Goal: Task Accomplishment & Management: Use online tool/utility

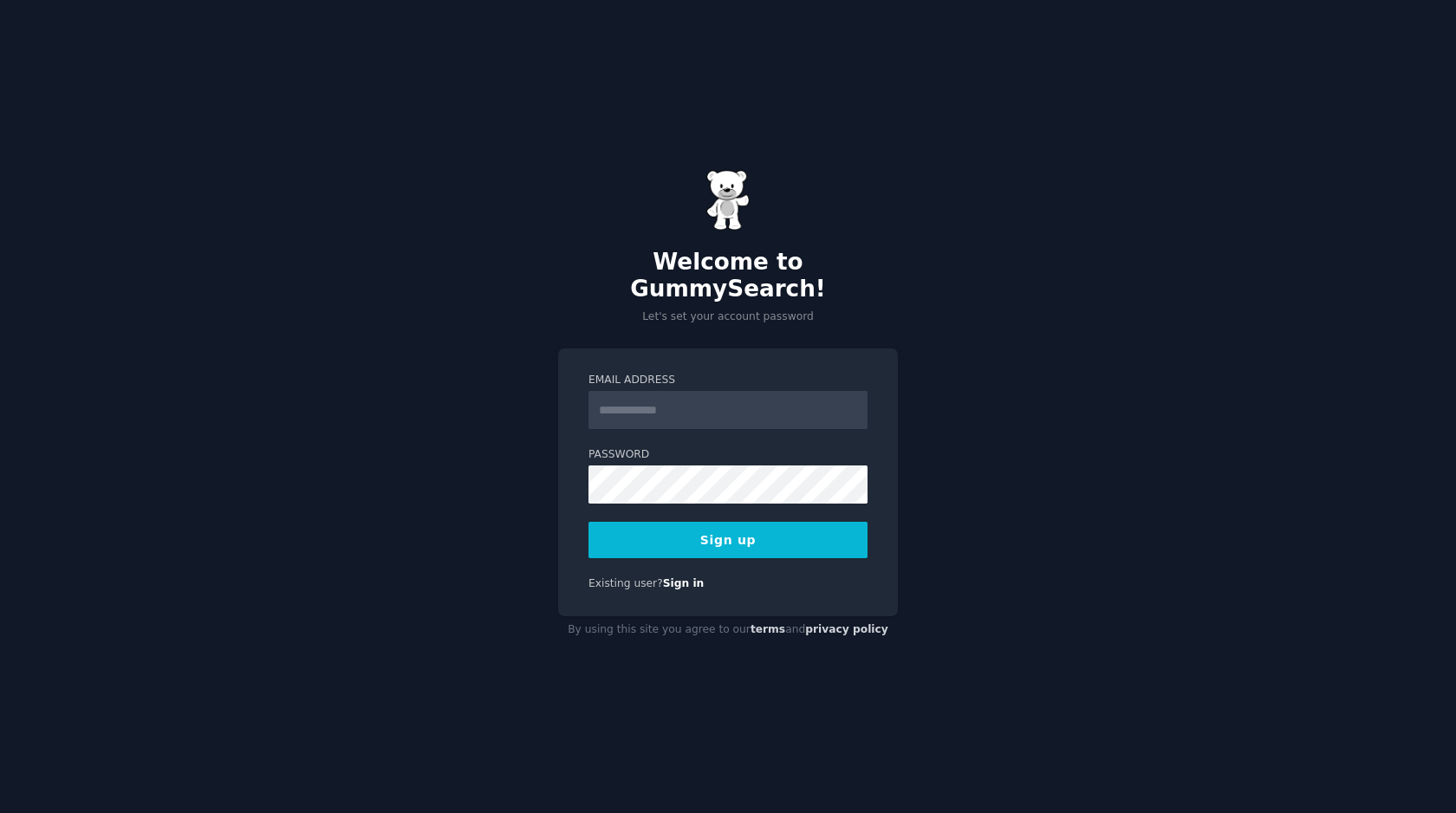
click at [681, 391] on input "Email Address" at bounding box center [728, 410] width 279 height 38
type input "**********"
click at [699, 539] on button "Sign up" at bounding box center [728, 540] width 279 height 36
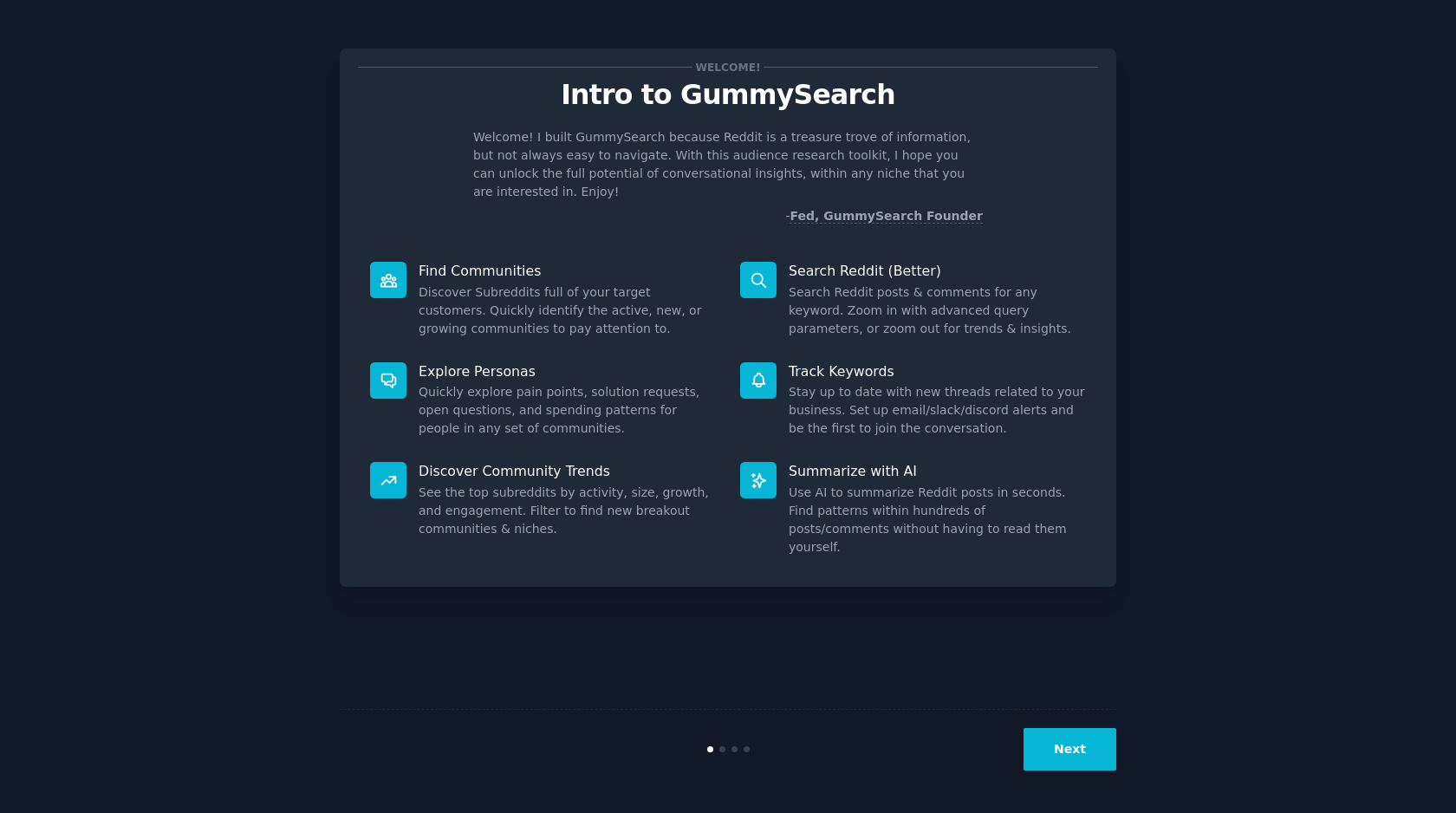
click at [1088, 752] on button "Next" at bounding box center [1070, 749] width 93 height 43
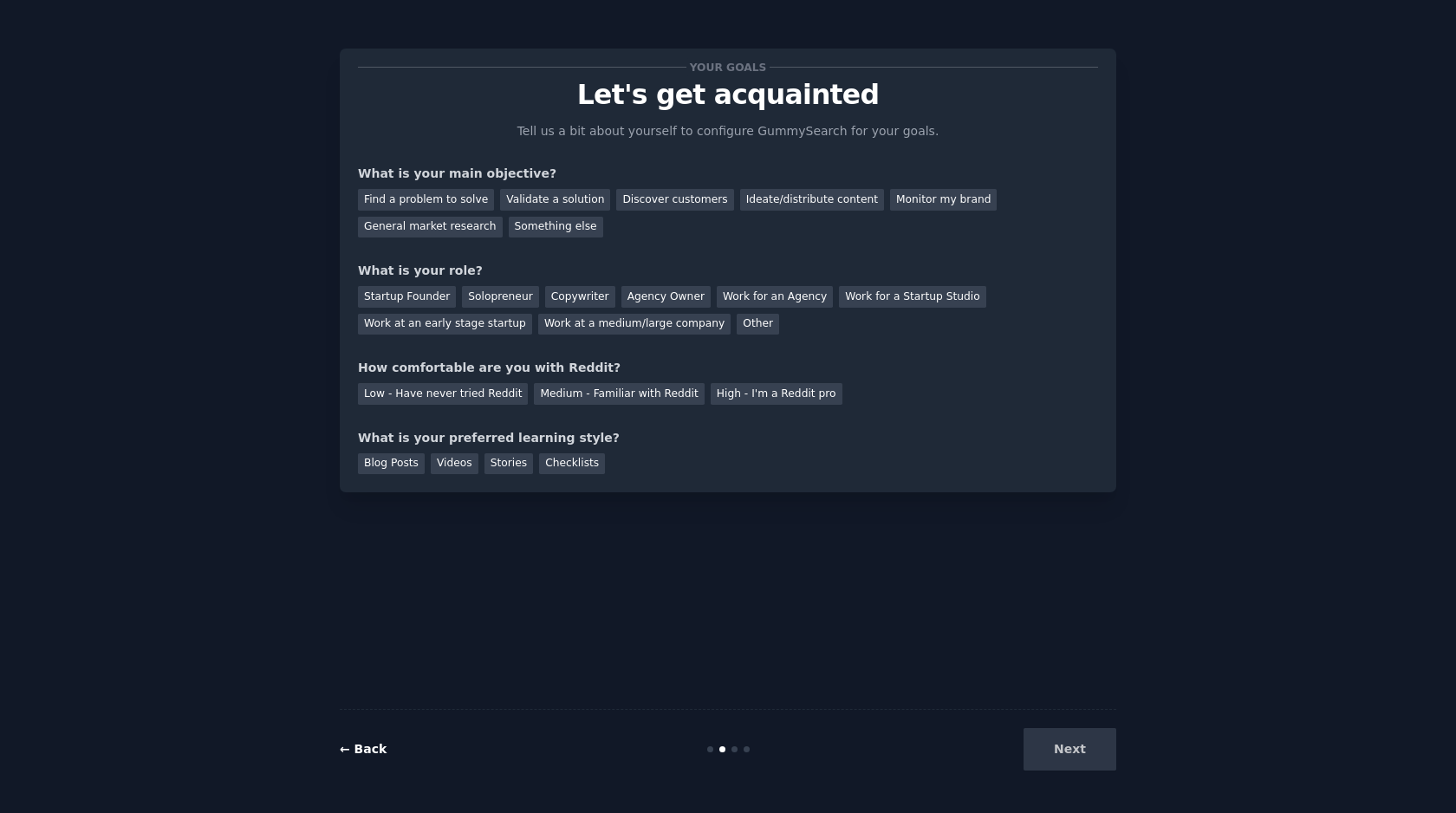
click at [362, 746] on link "← Back" at bounding box center [363, 749] width 47 height 14
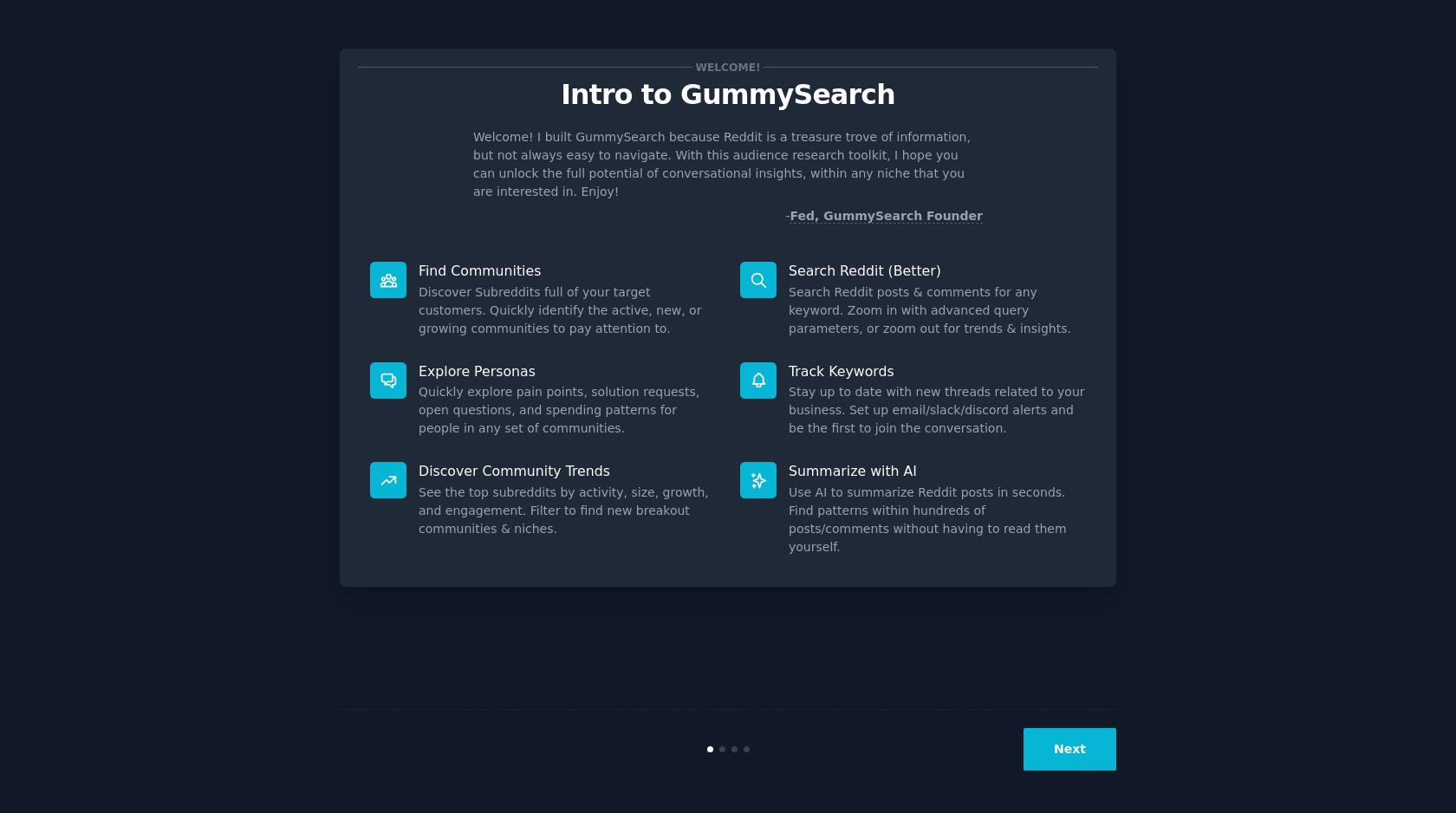
click at [1076, 750] on button "Next" at bounding box center [1070, 749] width 93 height 43
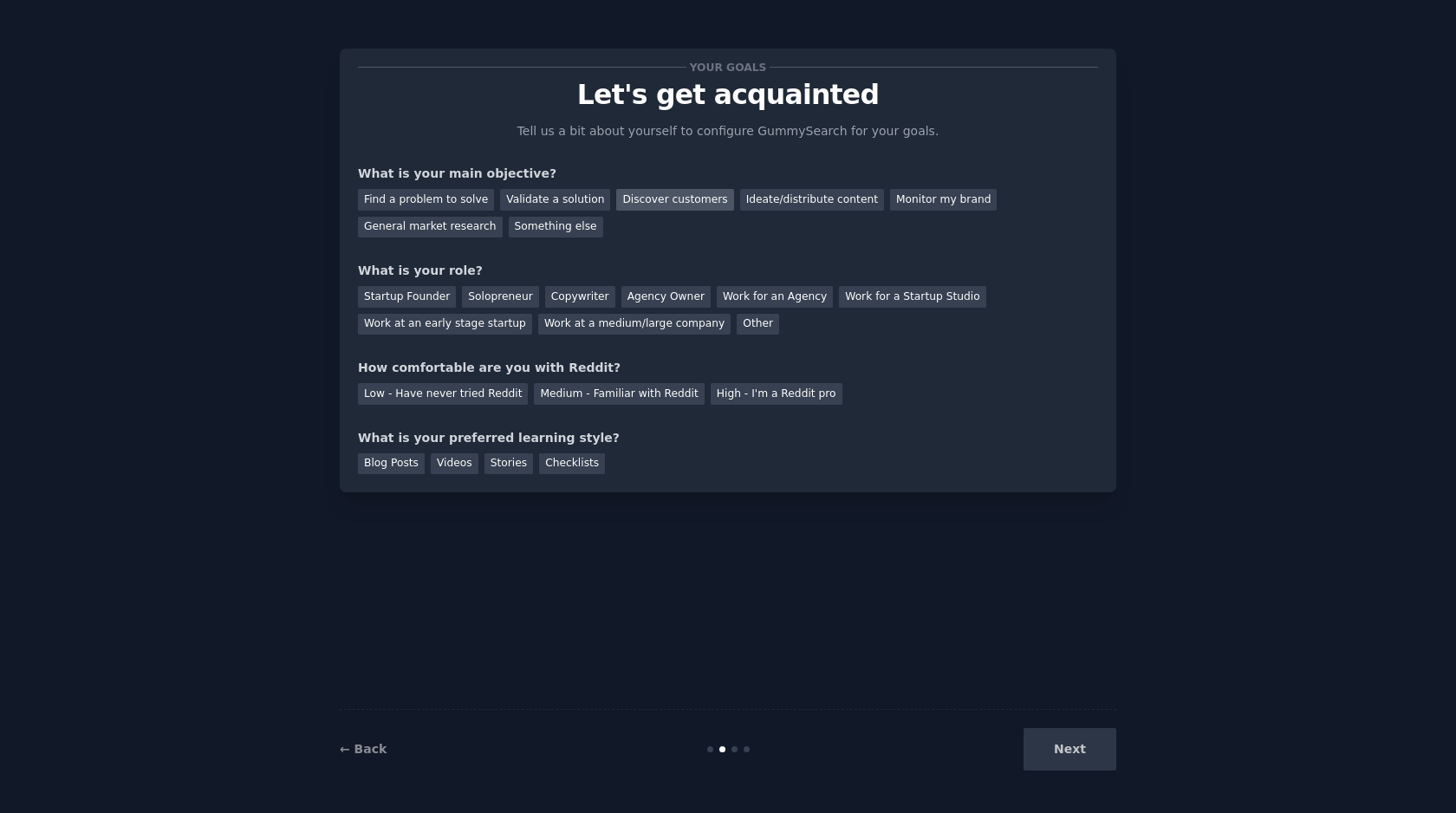
click at [674, 195] on div "Discover customers" at bounding box center [675, 200] width 117 height 22
click at [751, 196] on div "Ideate/distribute content" at bounding box center [812, 200] width 144 height 22
click at [688, 205] on div "Discover customers" at bounding box center [675, 200] width 117 height 22
click at [458, 327] on div "Work at an early stage startup" at bounding box center [445, 324] width 175 height 22
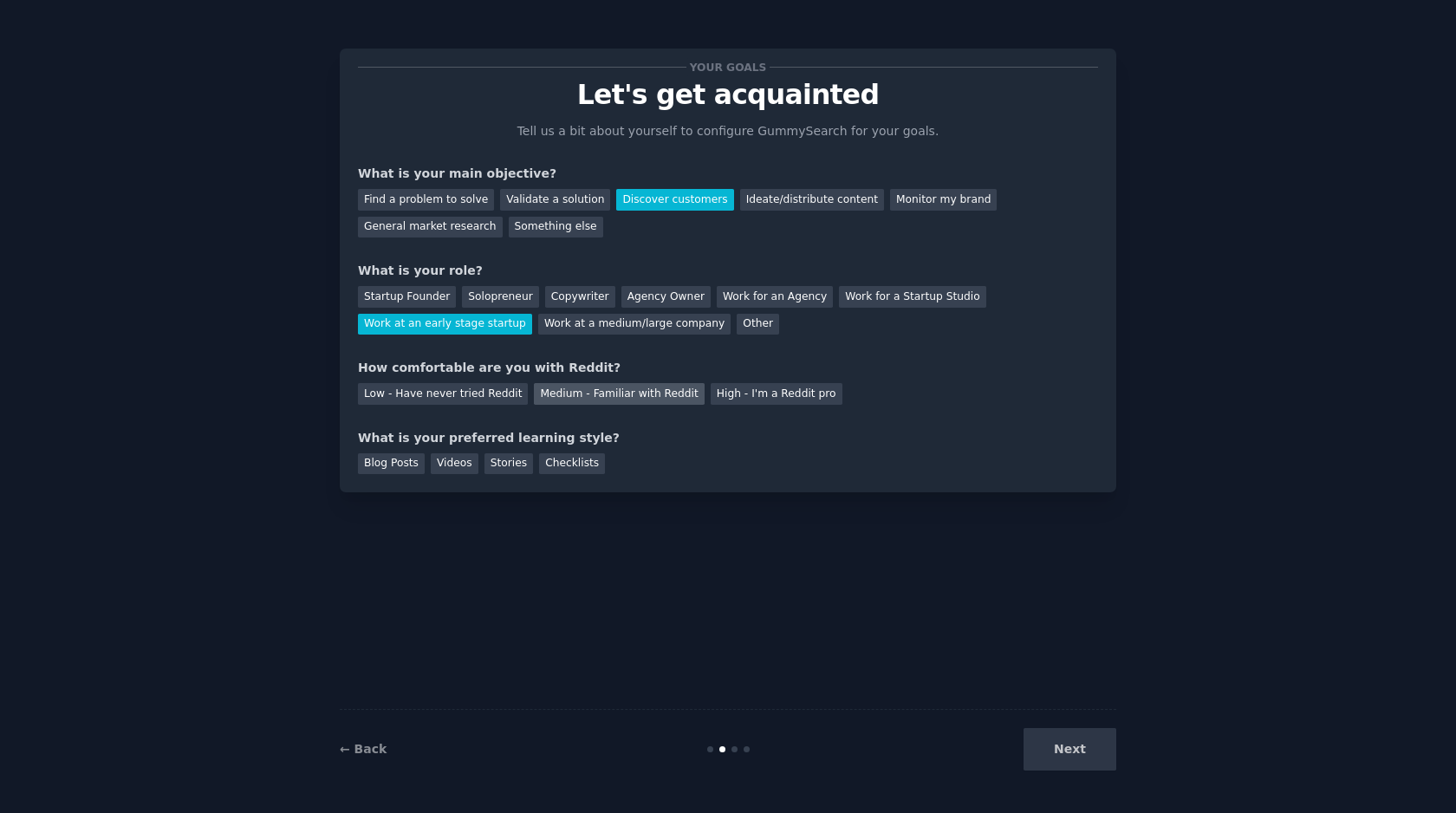
click at [655, 387] on div "Medium - Familiar with Reddit" at bounding box center [619, 393] width 170 height 22
click at [436, 464] on div "Videos" at bounding box center [454, 464] width 48 height 22
click at [1080, 751] on button "Next" at bounding box center [1070, 749] width 93 height 43
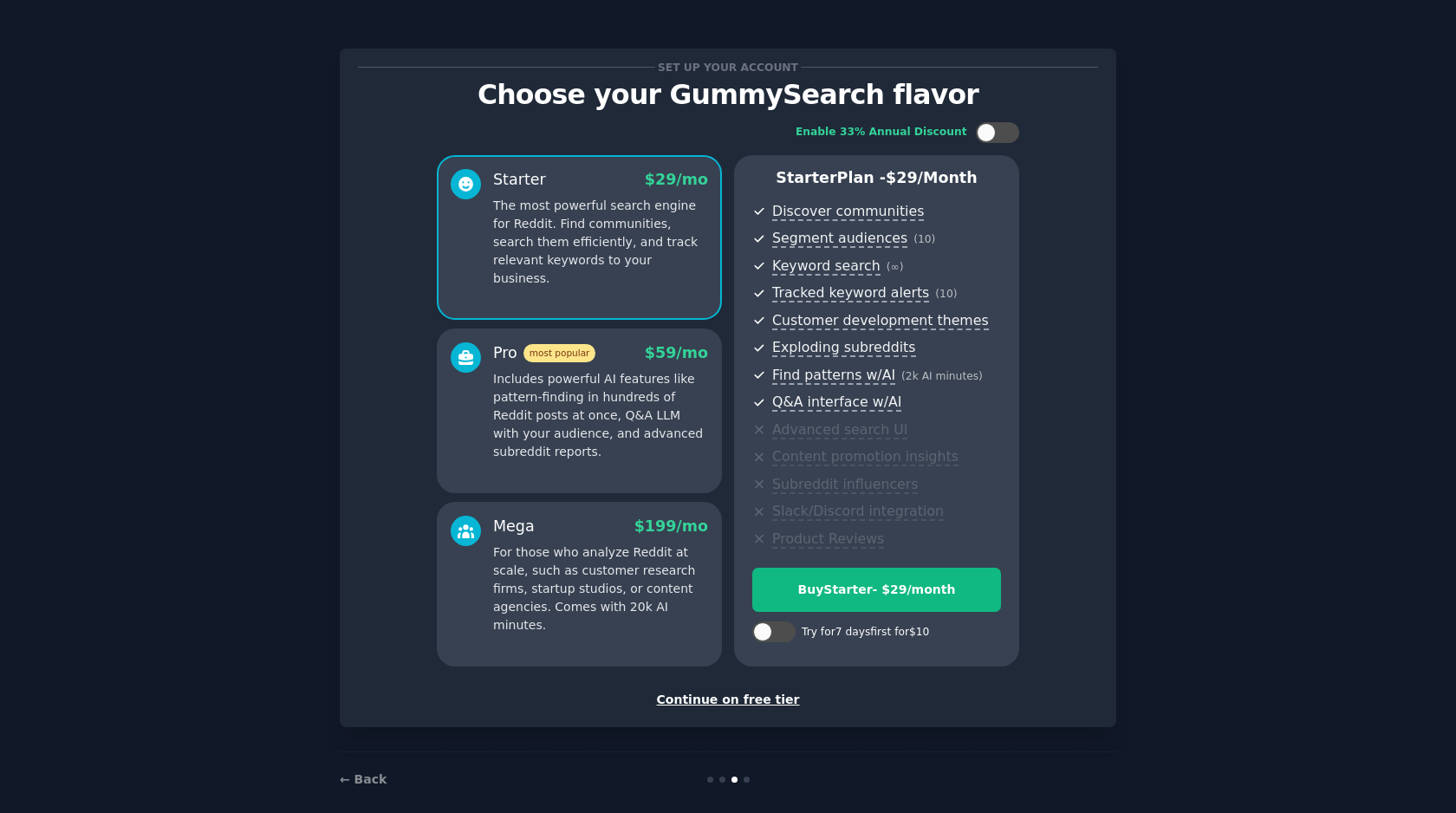
click at [759, 694] on div "Continue on free tier" at bounding box center [728, 700] width 740 height 18
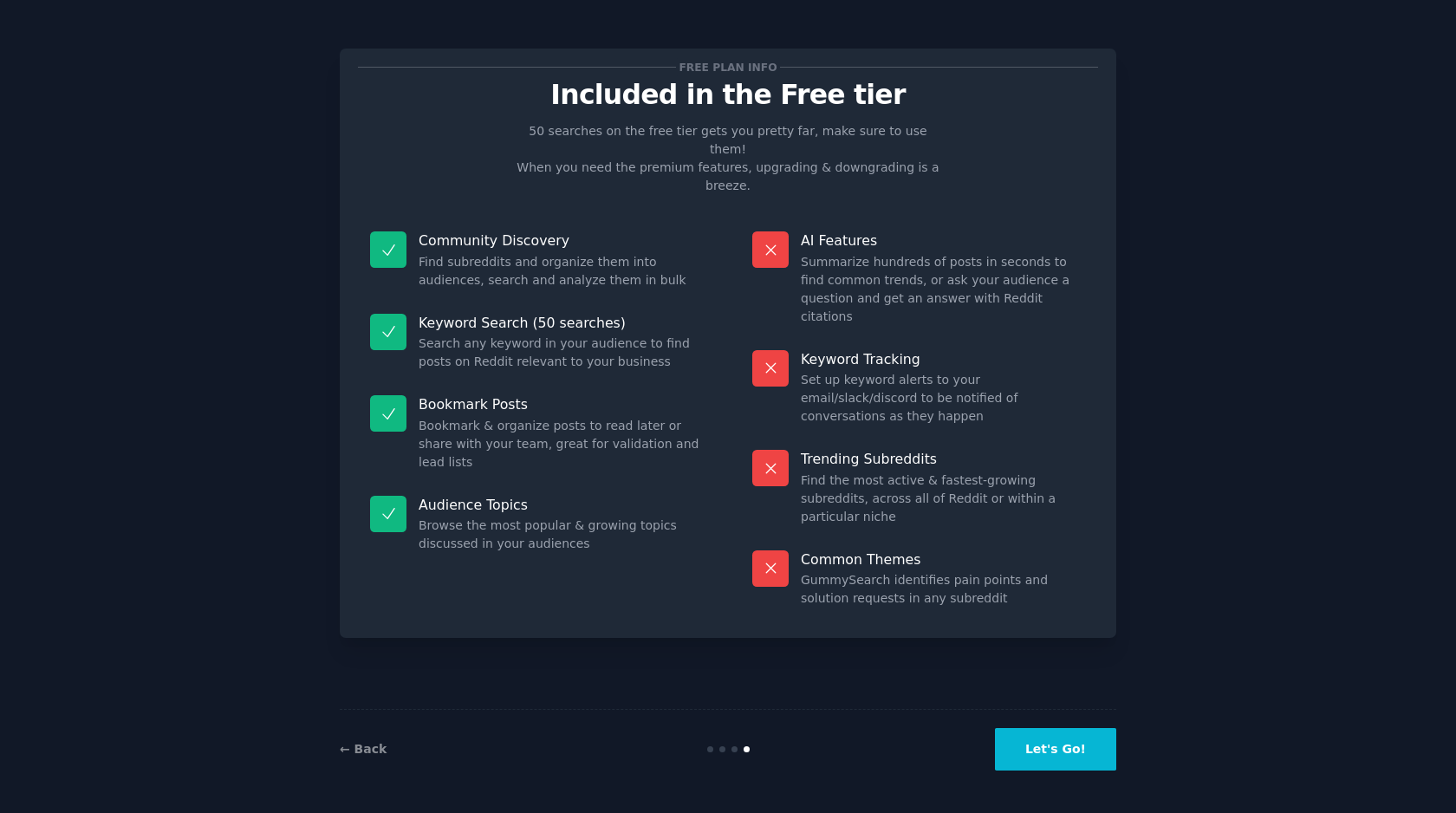
click at [1057, 743] on button "Let's Go!" at bounding box center [1056, 749] width 122 height 43
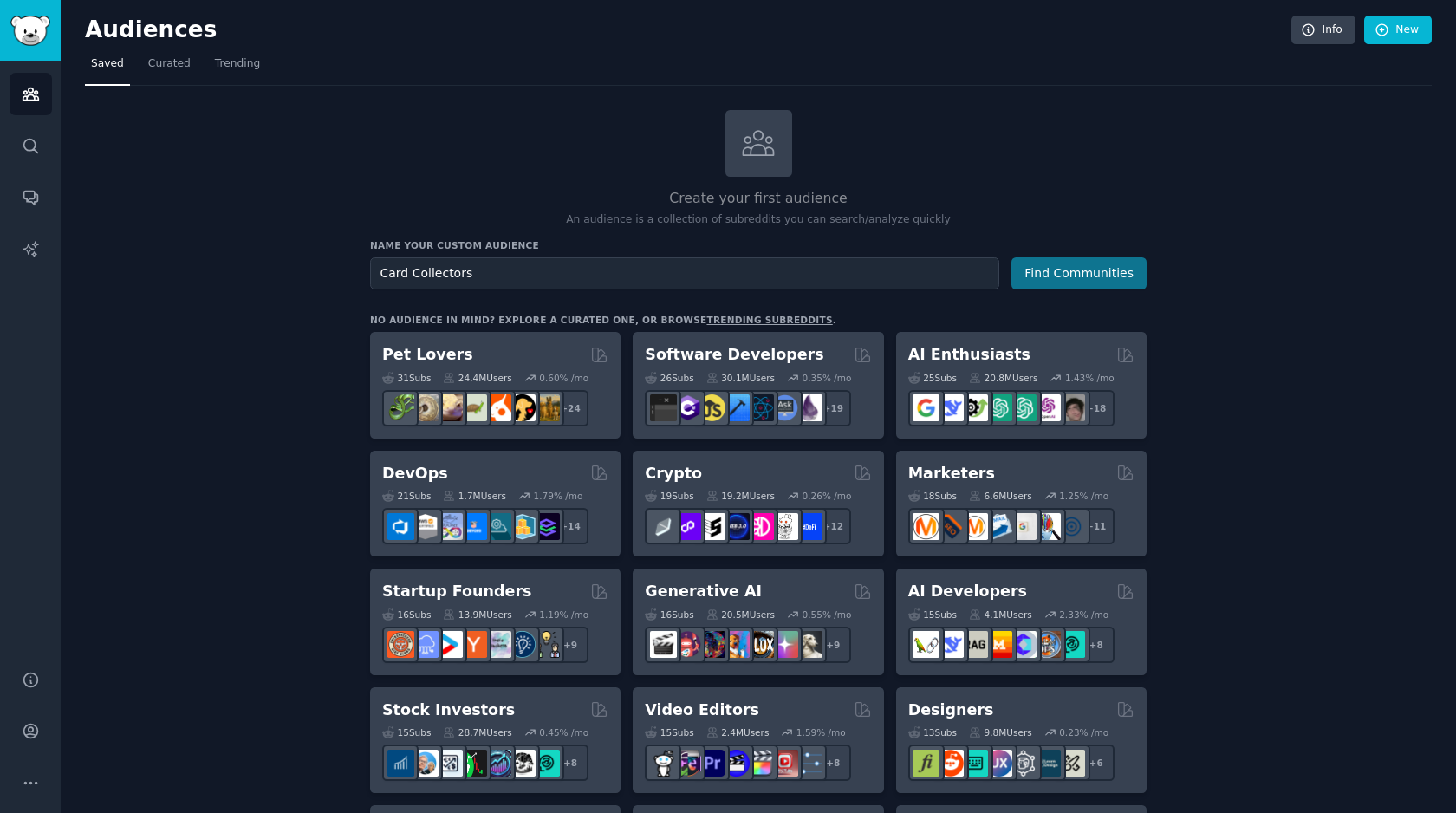
type input "Card Collectors"
click at [1102, 277] on button "Find Communities" at bounding box center [1079, 273] width 135 height 32
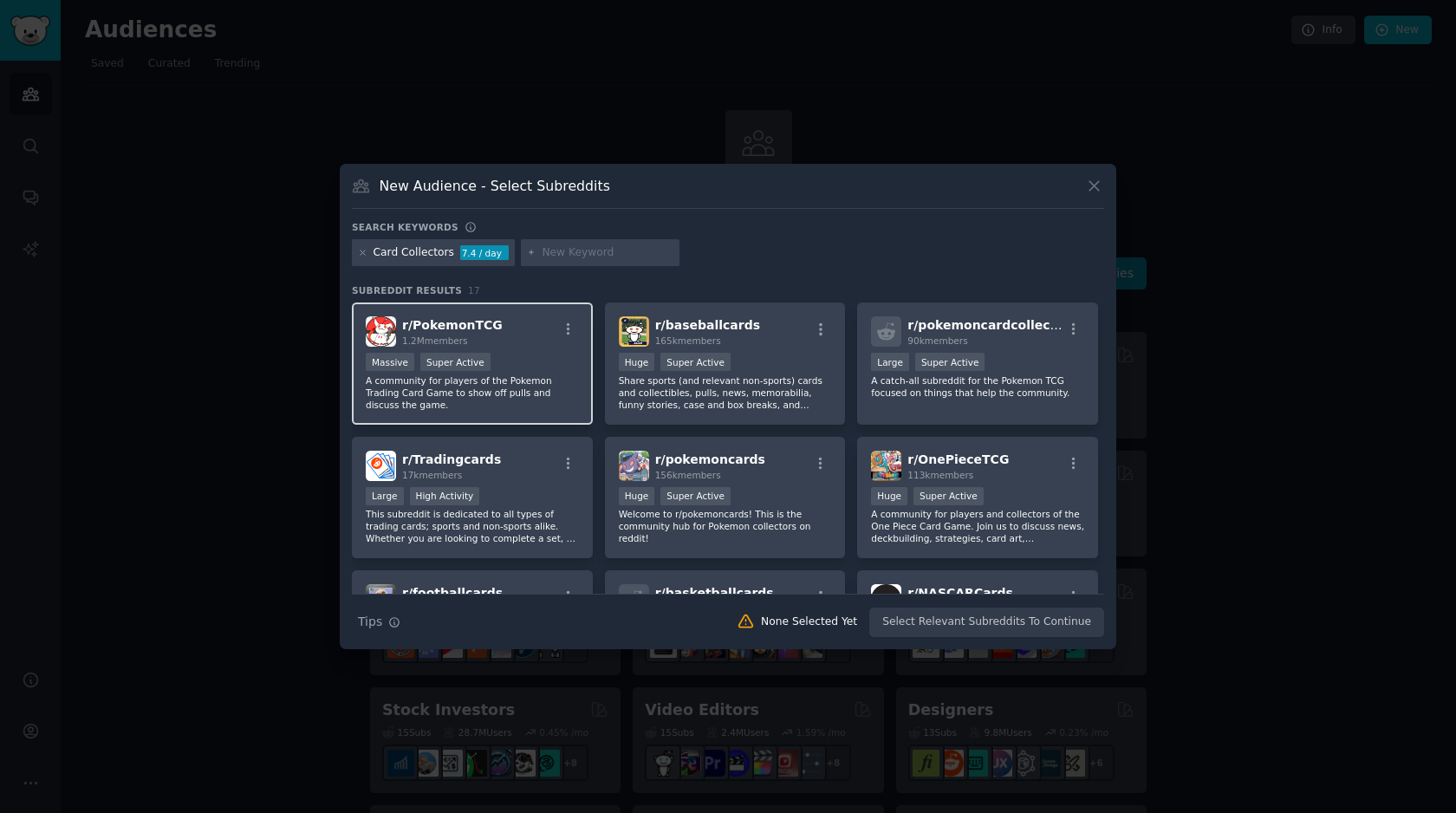
click at [538, 368] on div "Massive Super Active" at bounding box center [472, 363] width 214 height 22
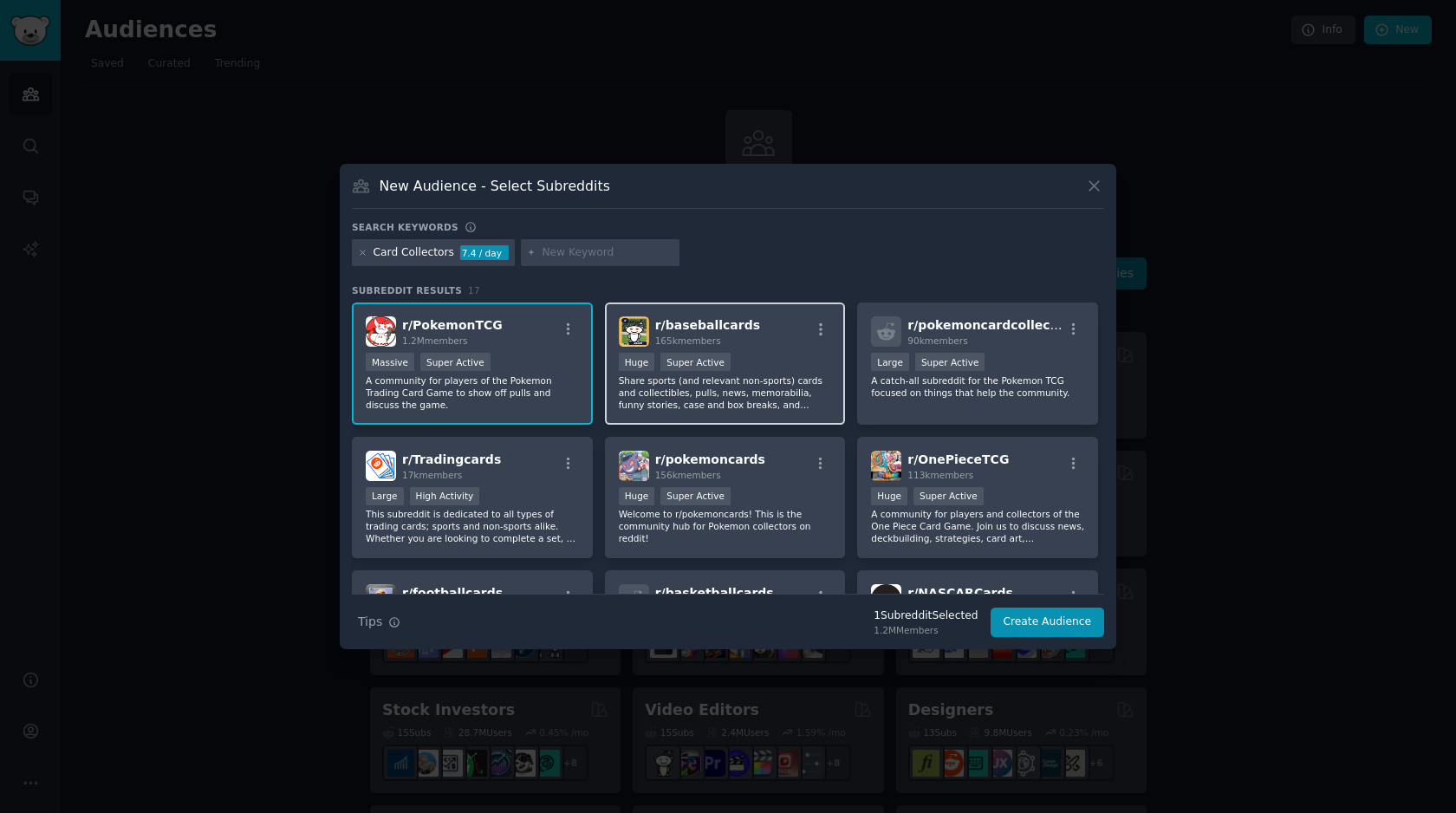
click at [748, 371] on div ">= 95th percentile for submissions / day Huge Super Active" at bounding box center [726, 363] width 214 height 22
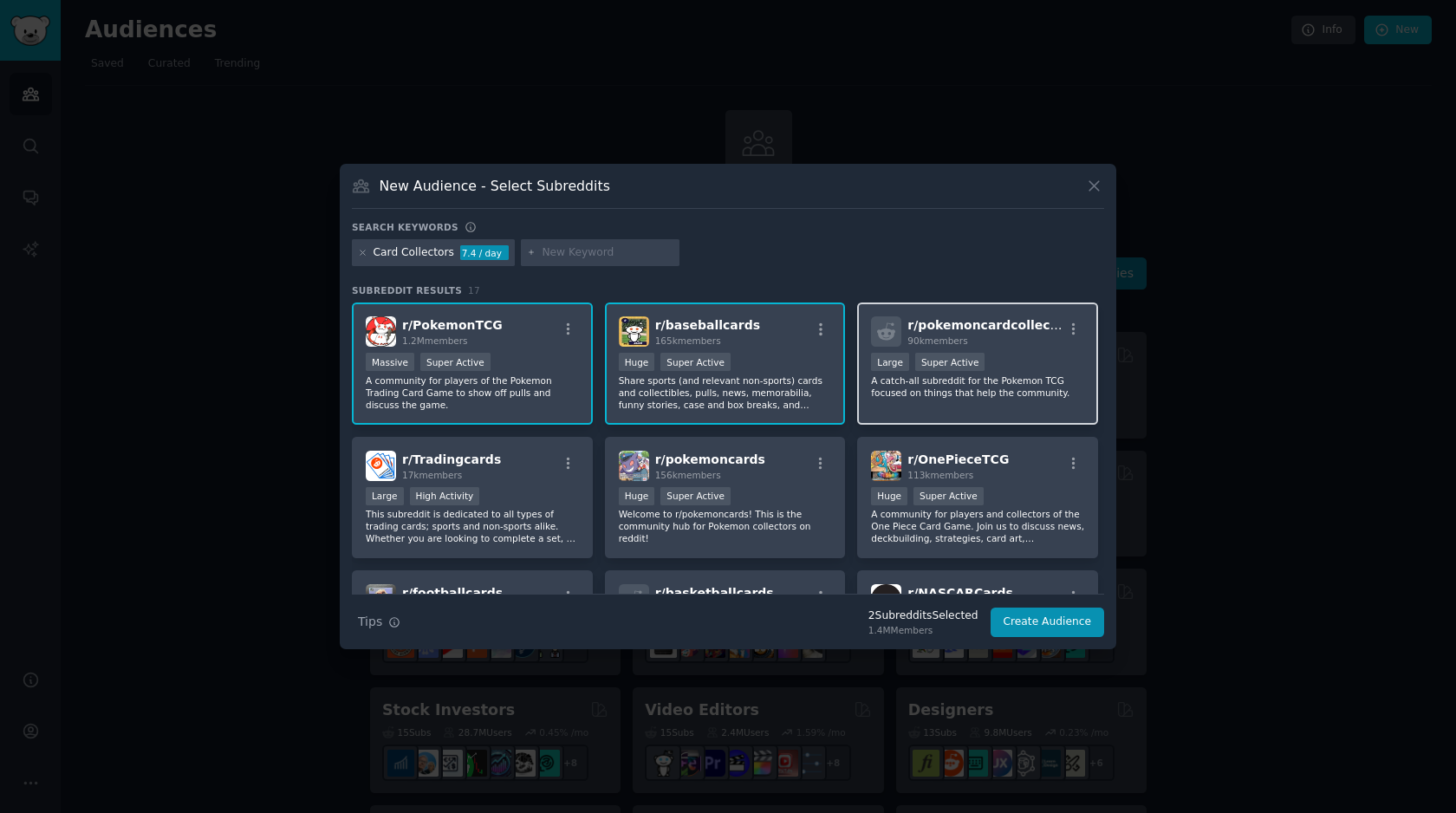
click at [1002, 339] on div "90k members" at bounding box center [985, 340] width 155 height 12
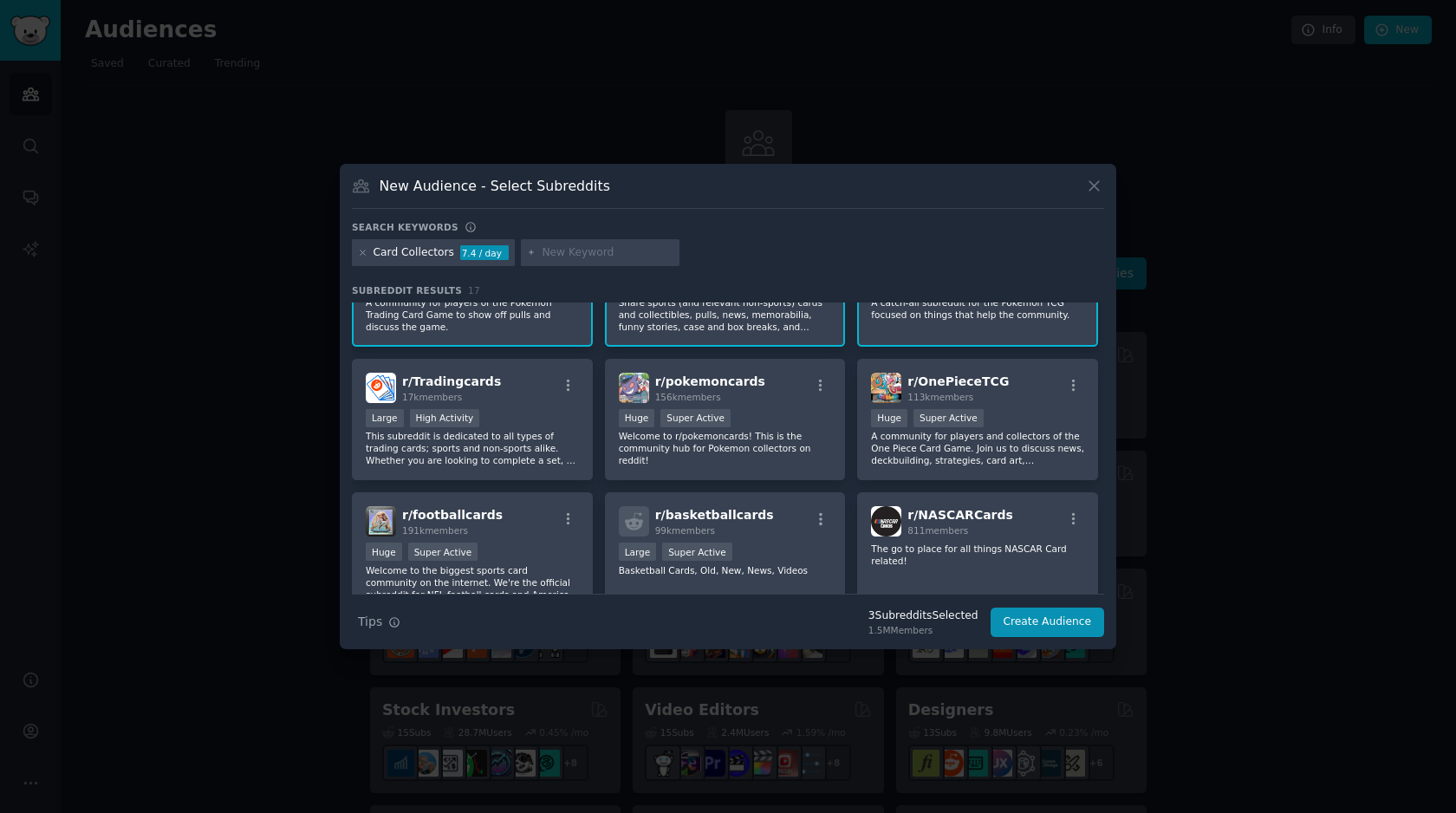
scroll to position [91, 0]
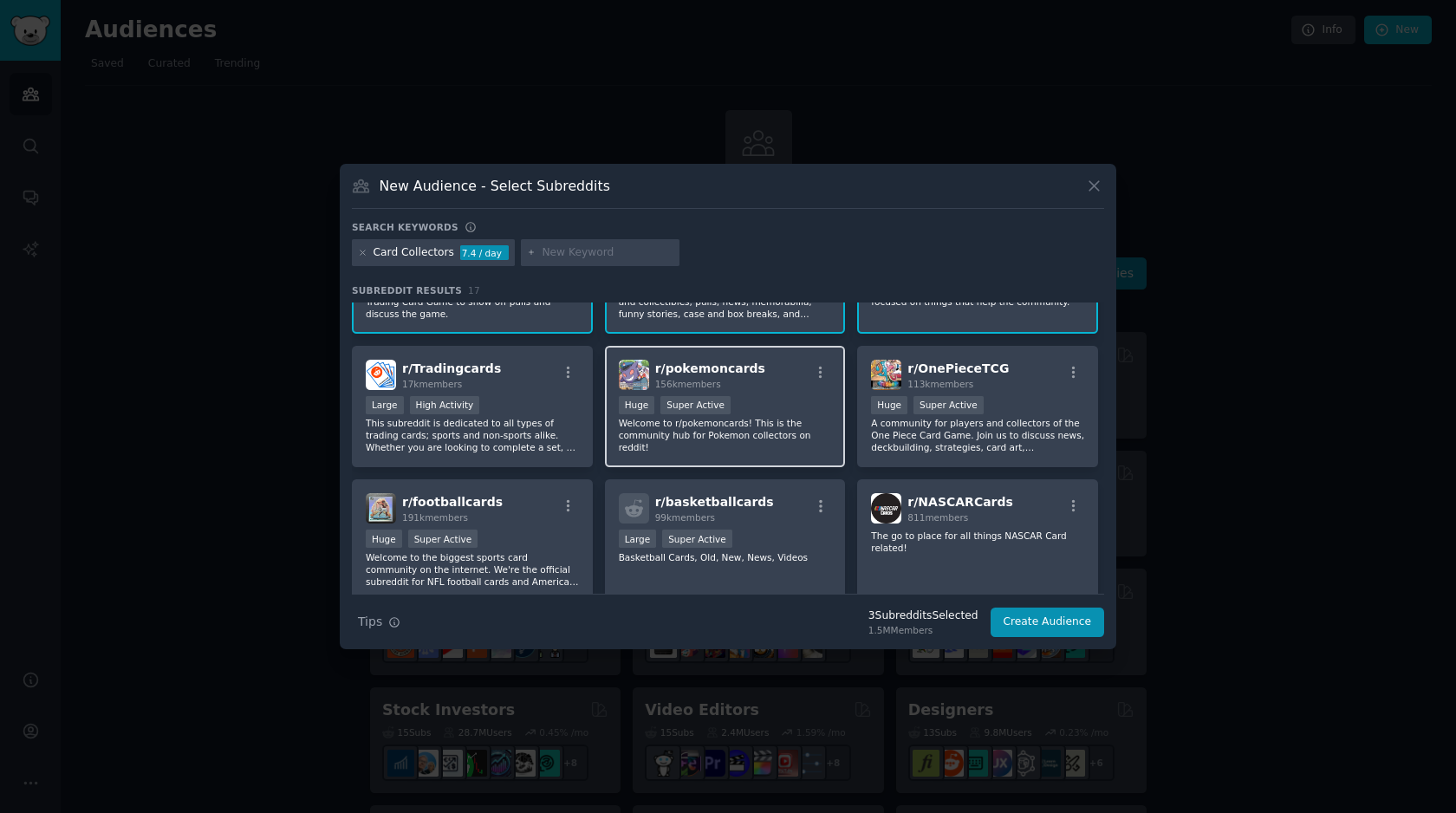
click at [748, 385] on div "r/ pokemoncards 156k members" at bounding box center [726, 374] width 214 height 30
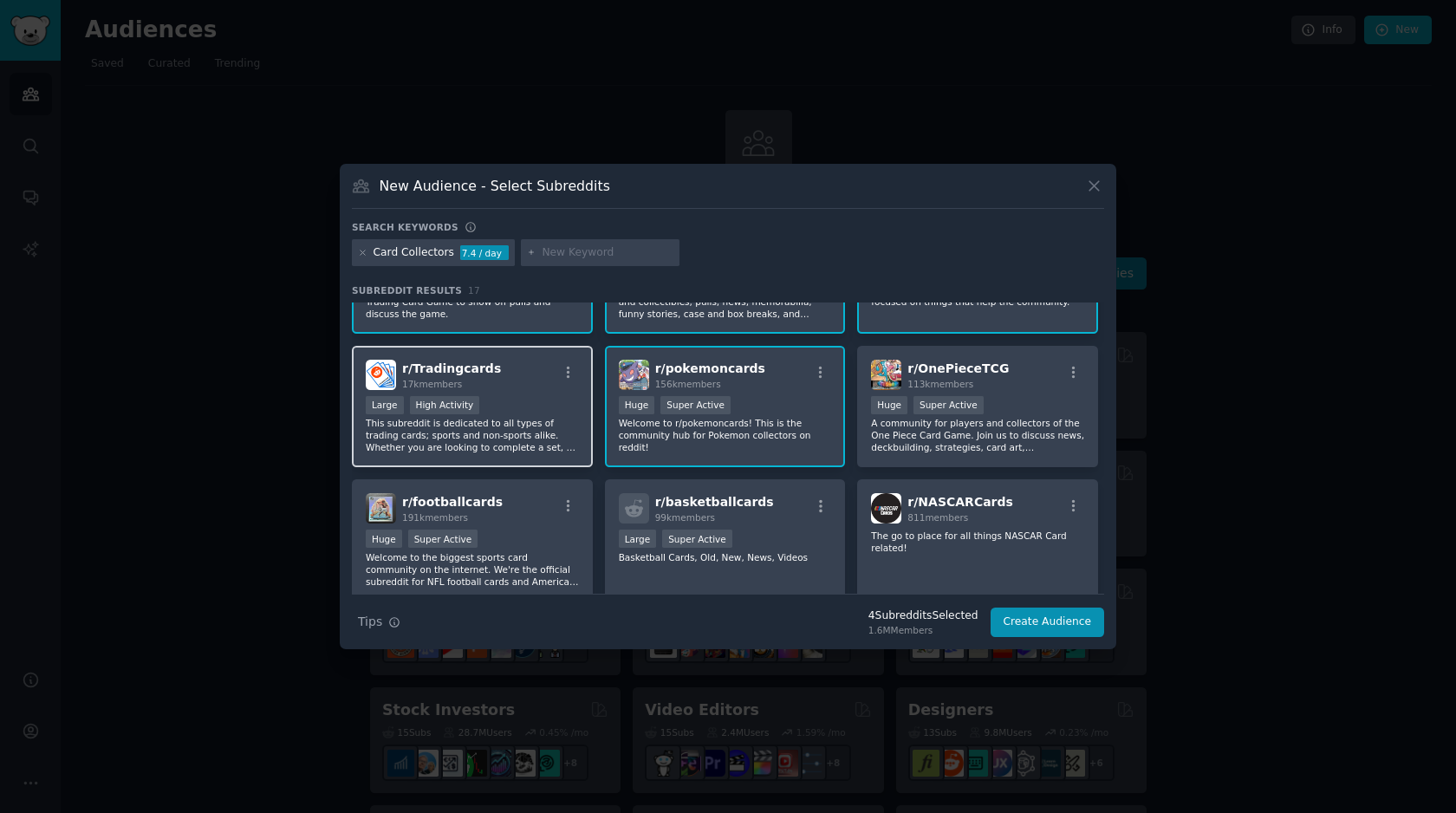
click at [481, 365] on span "r/ Tradingcards" at bounding box center [451, 368] width 99 height 14
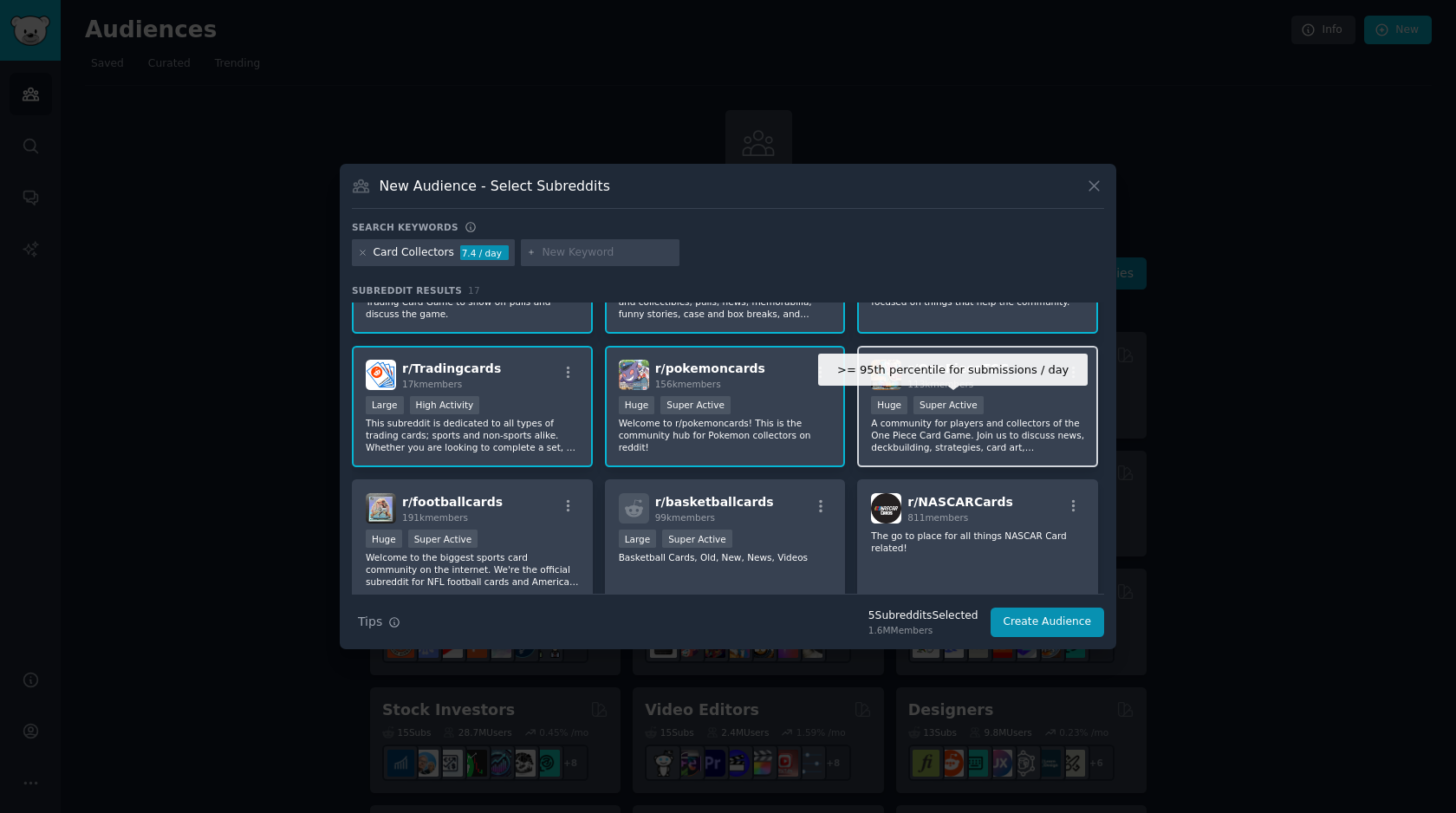
click at [945, 385] on span "113k members" at bounding box center [940, 384] width 66 height 10
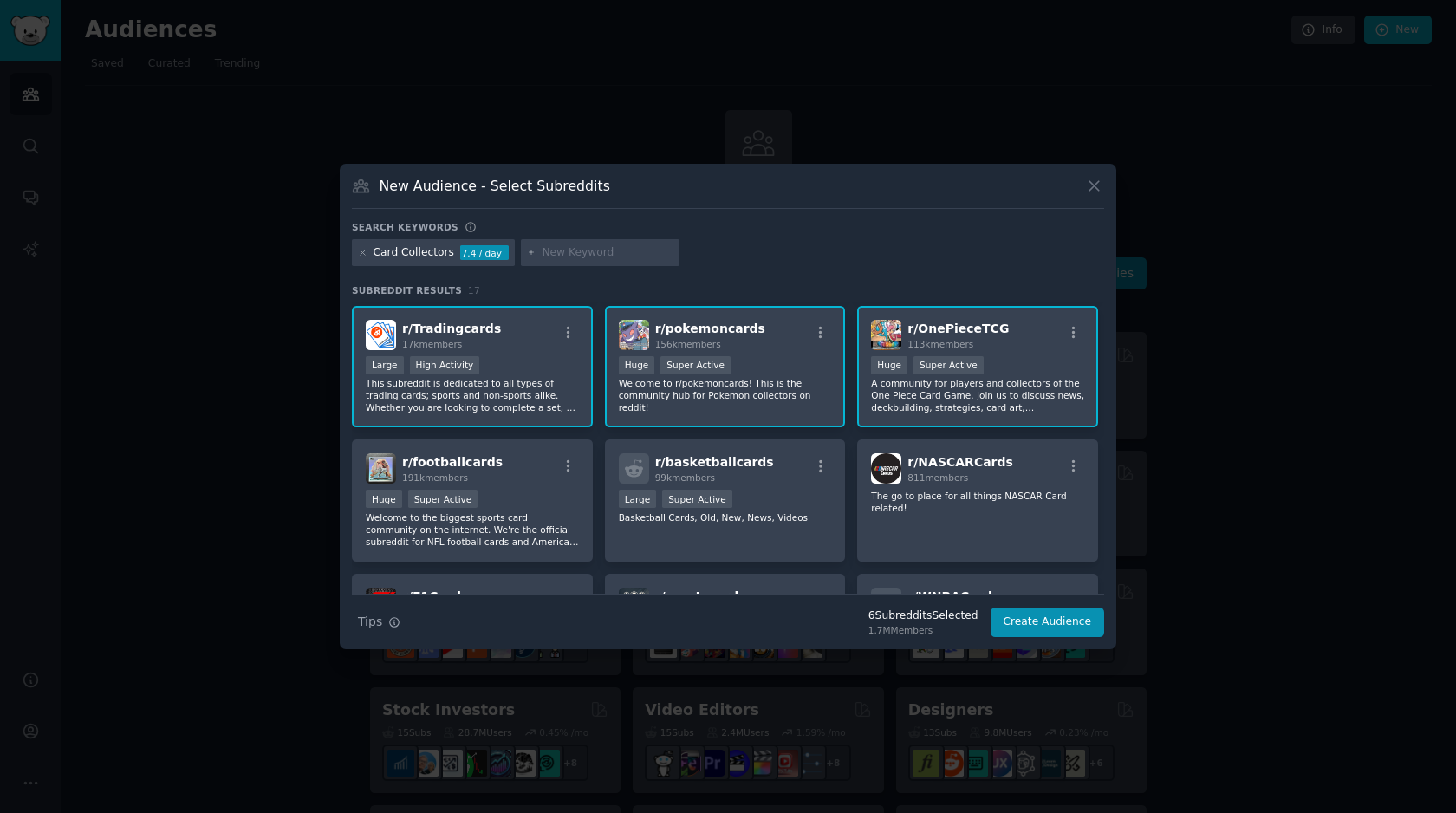
scroll to position [140, 0]
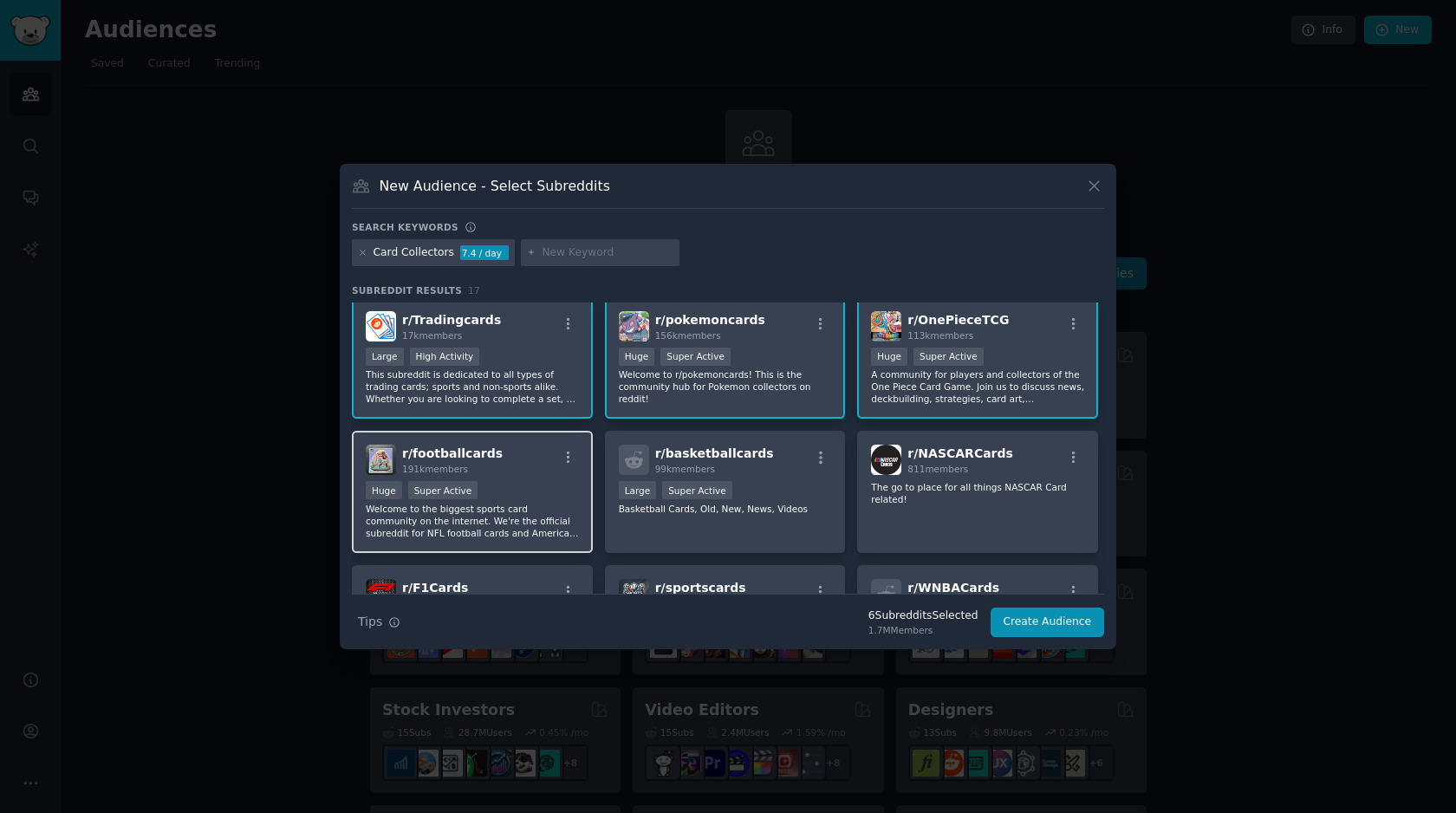
click at [515, 477] on div "r/ footballcards 191k members Huge Super Active Welcome to the biggest sports c…" at bounding box center [471, 492] width 240 height 122
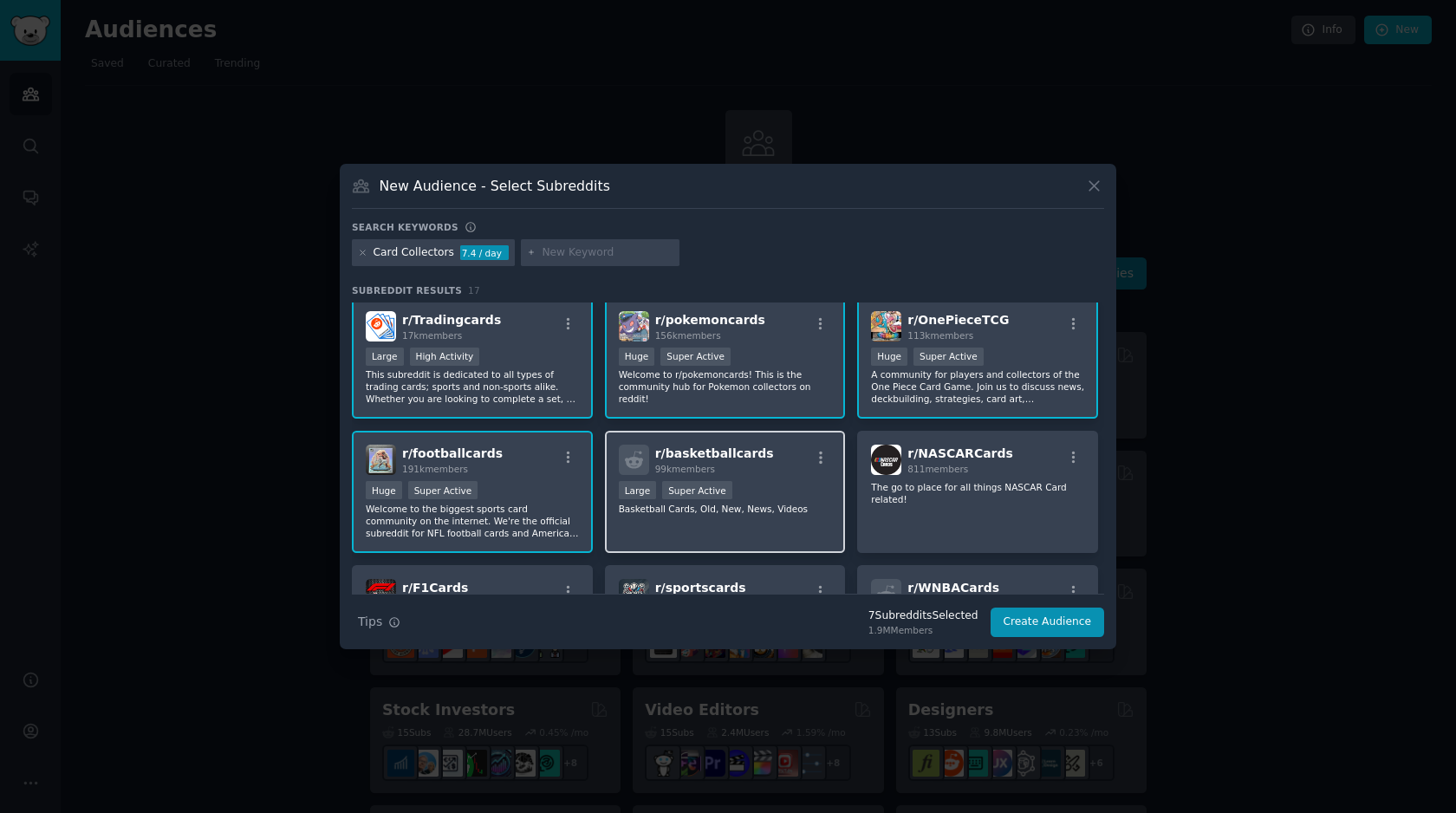
click at [787, 474] on div "r/ basketballcards 99k members" at bounding box center [726, 459] width 214 height 30
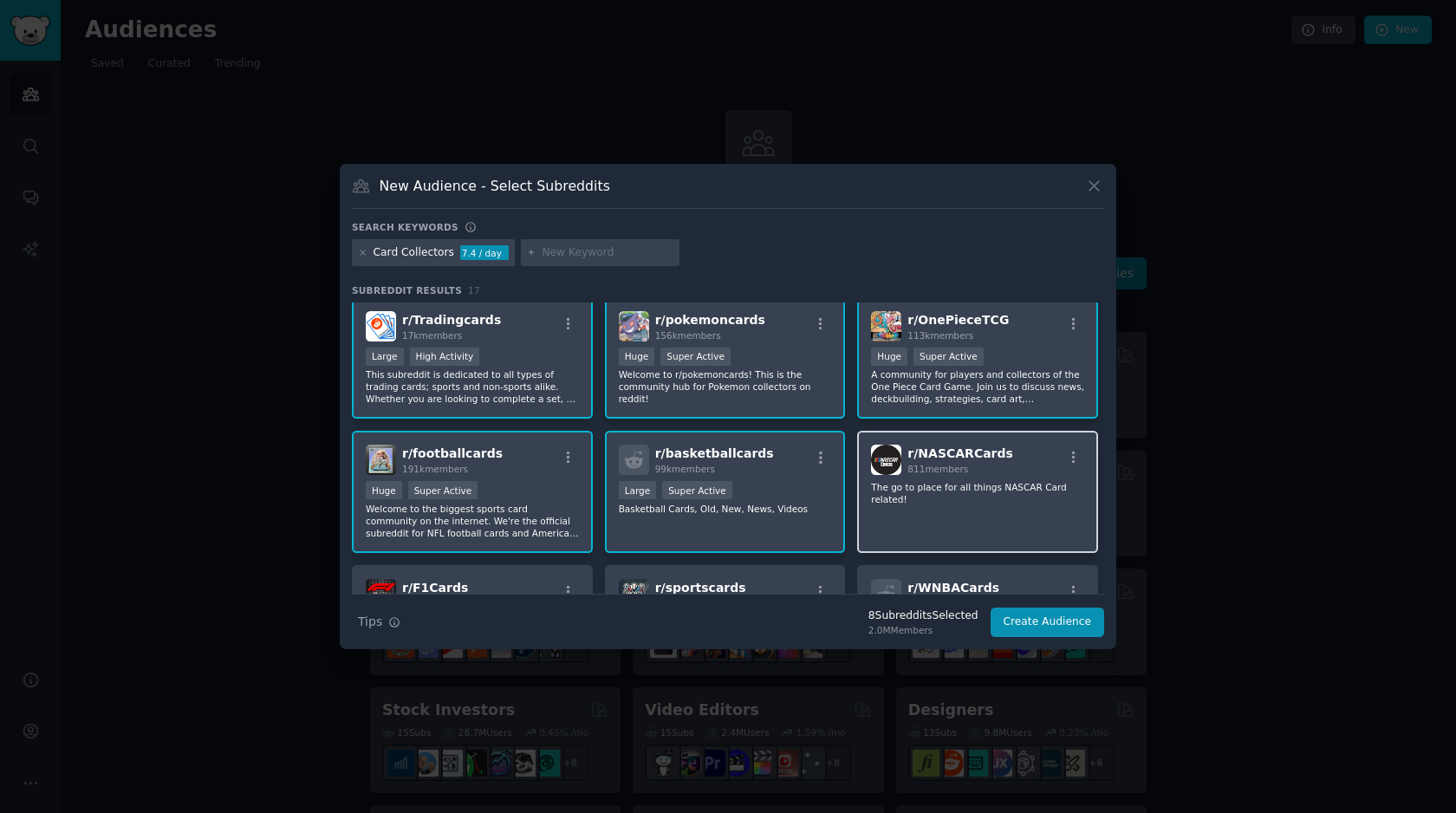
click at [975, 466] on div "811 members" at bounding box center [960, 469] width 106 height 12
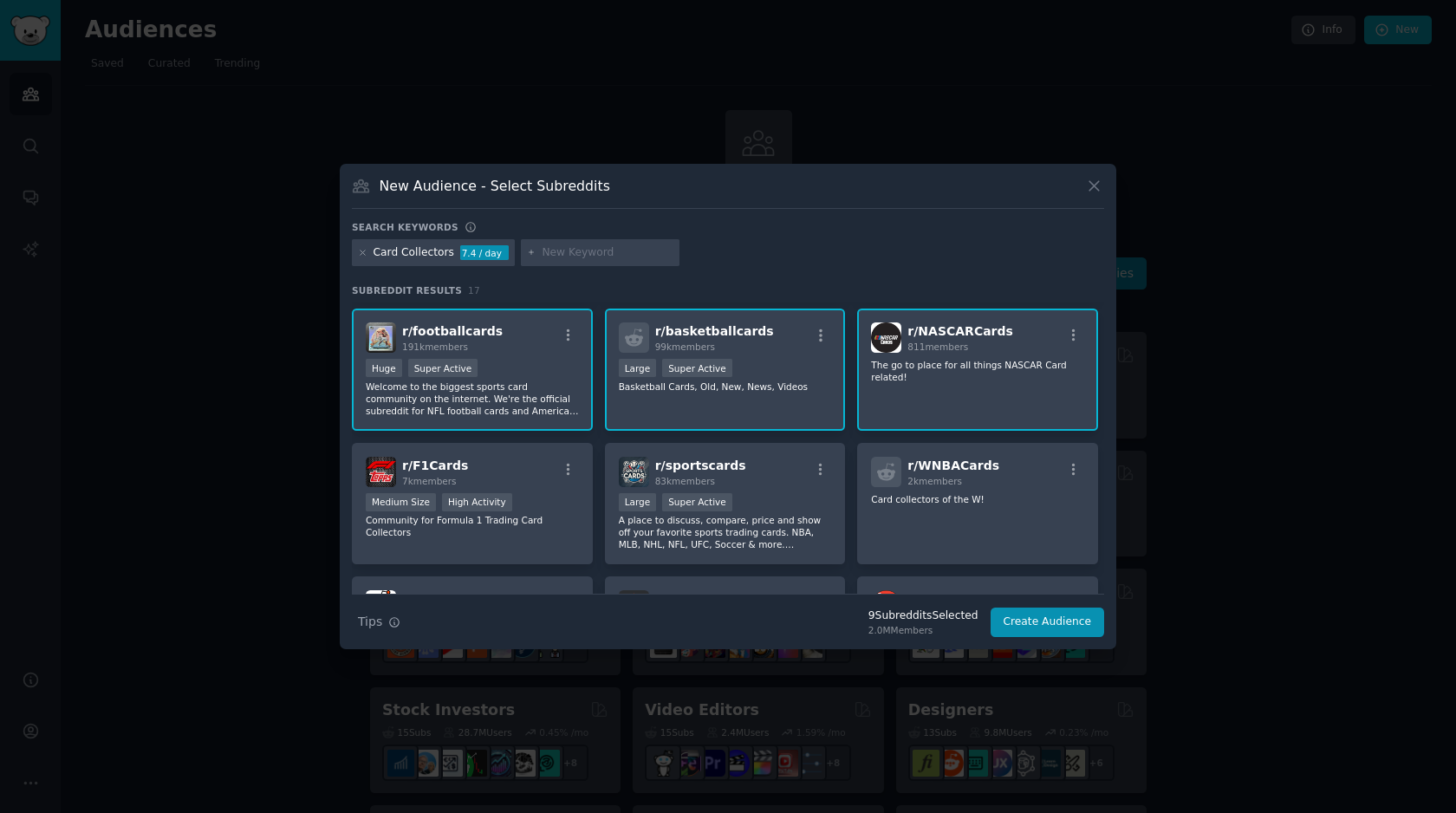
scroll to position [287, 0]
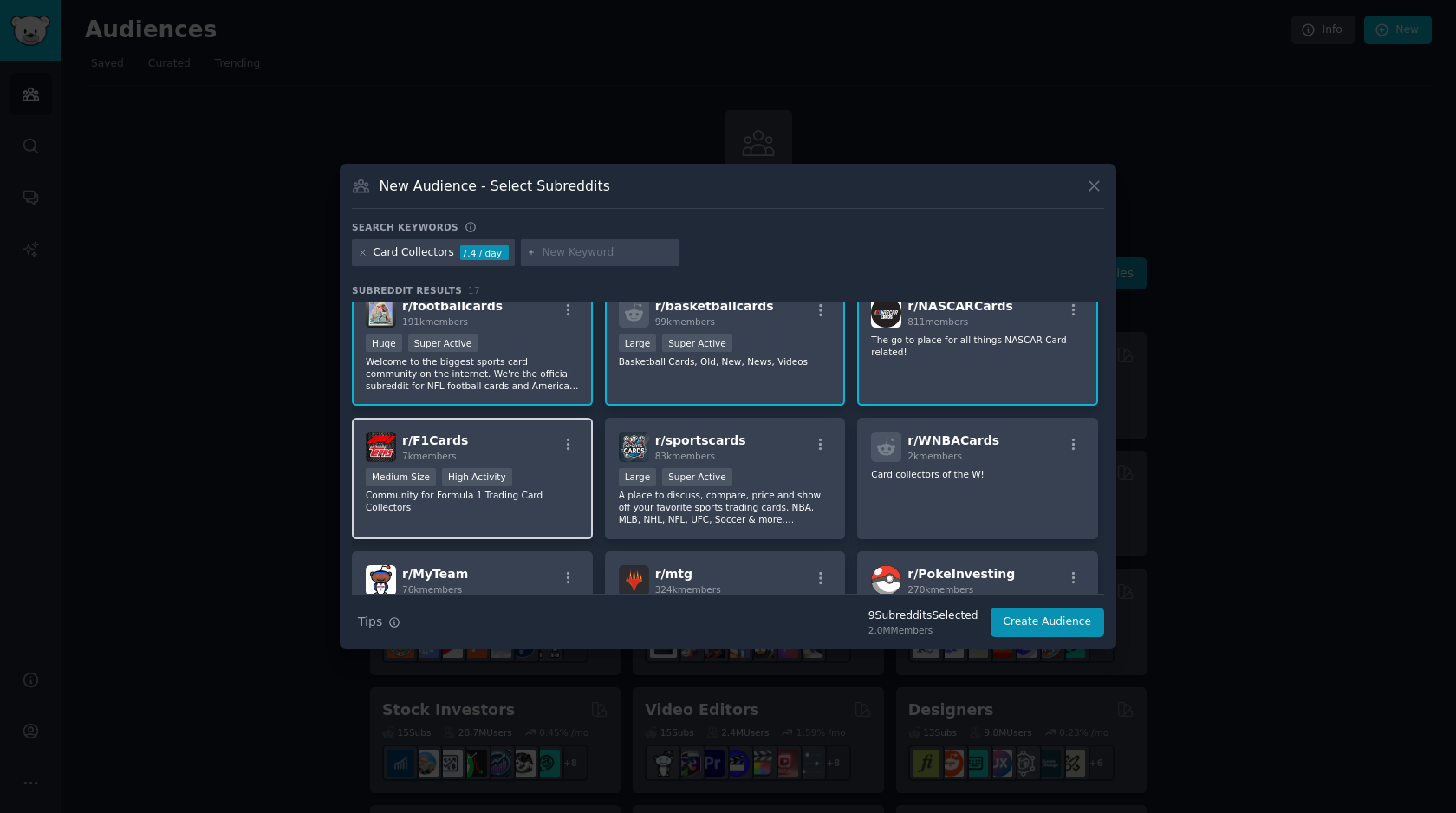
click at [545, 447] on div "r/ F1Cards 7k members" at bounding box center [472, 446] width 214 height 30
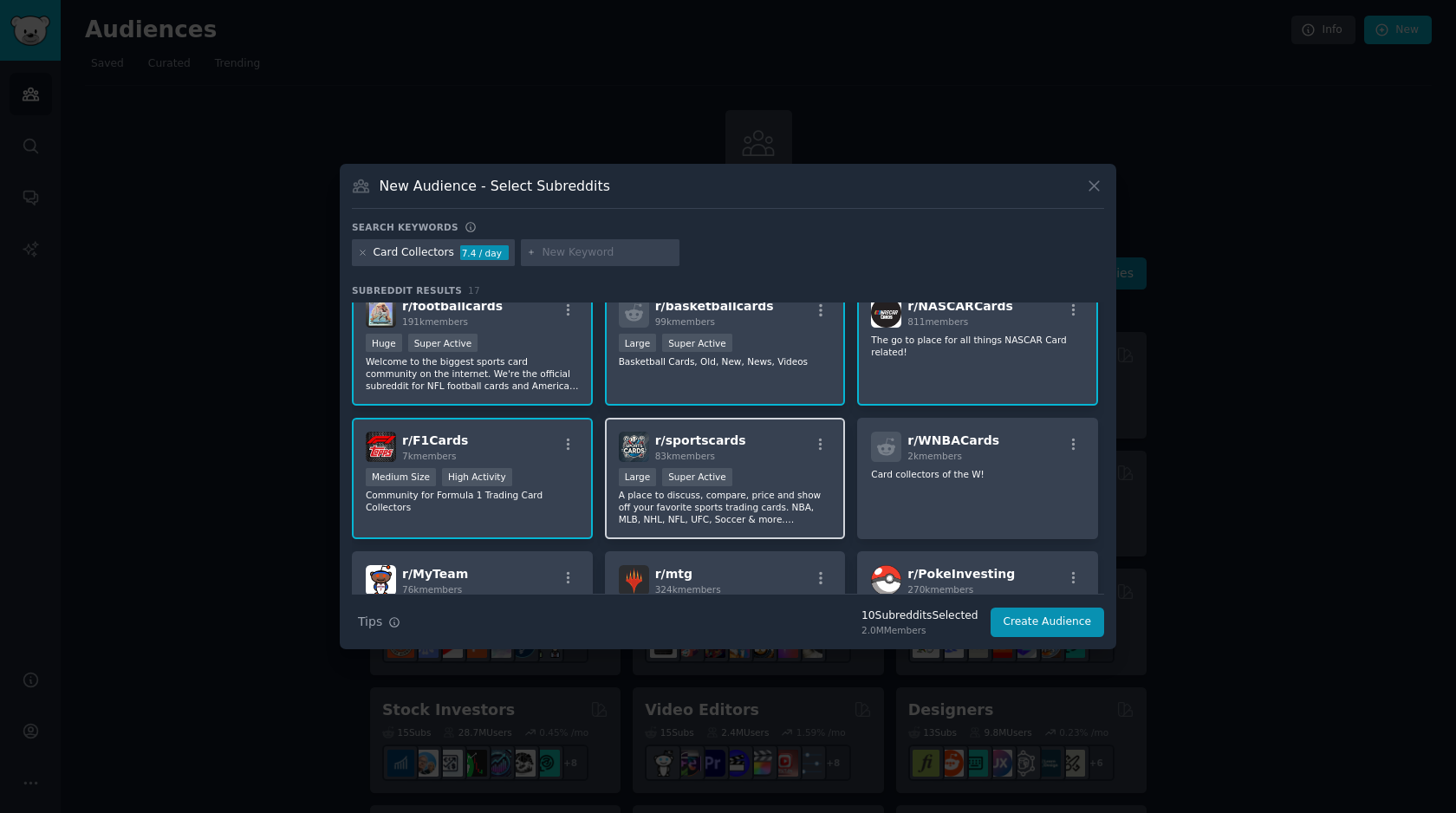
click at [748, 452] on div "r/ sportscards 83k members" at bounding box center [726, 446] width 214 height 30
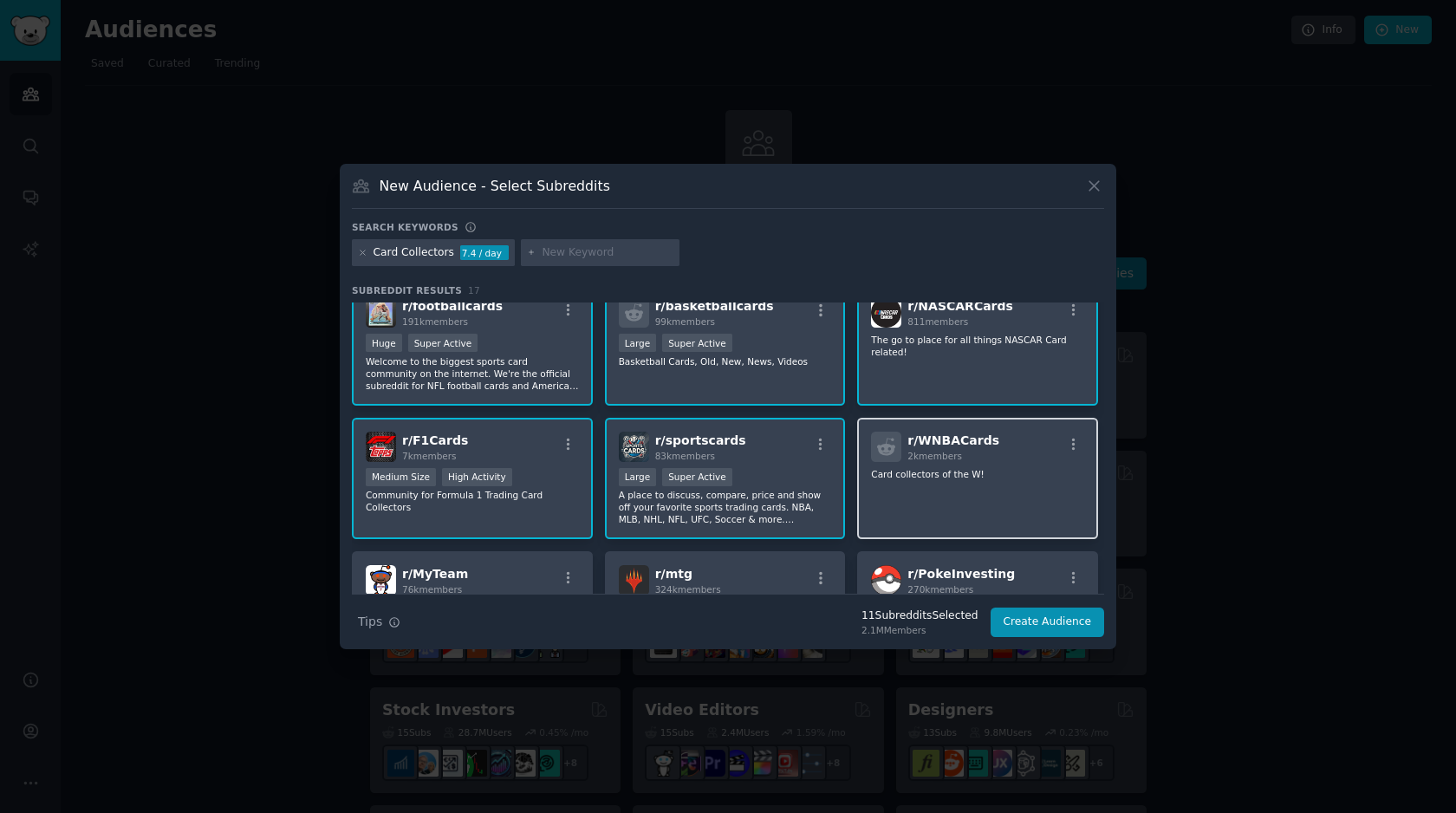
click at [1038, 473] on p "Card collectors of the W!" at bounding box center [978, 474] width 214 height 12
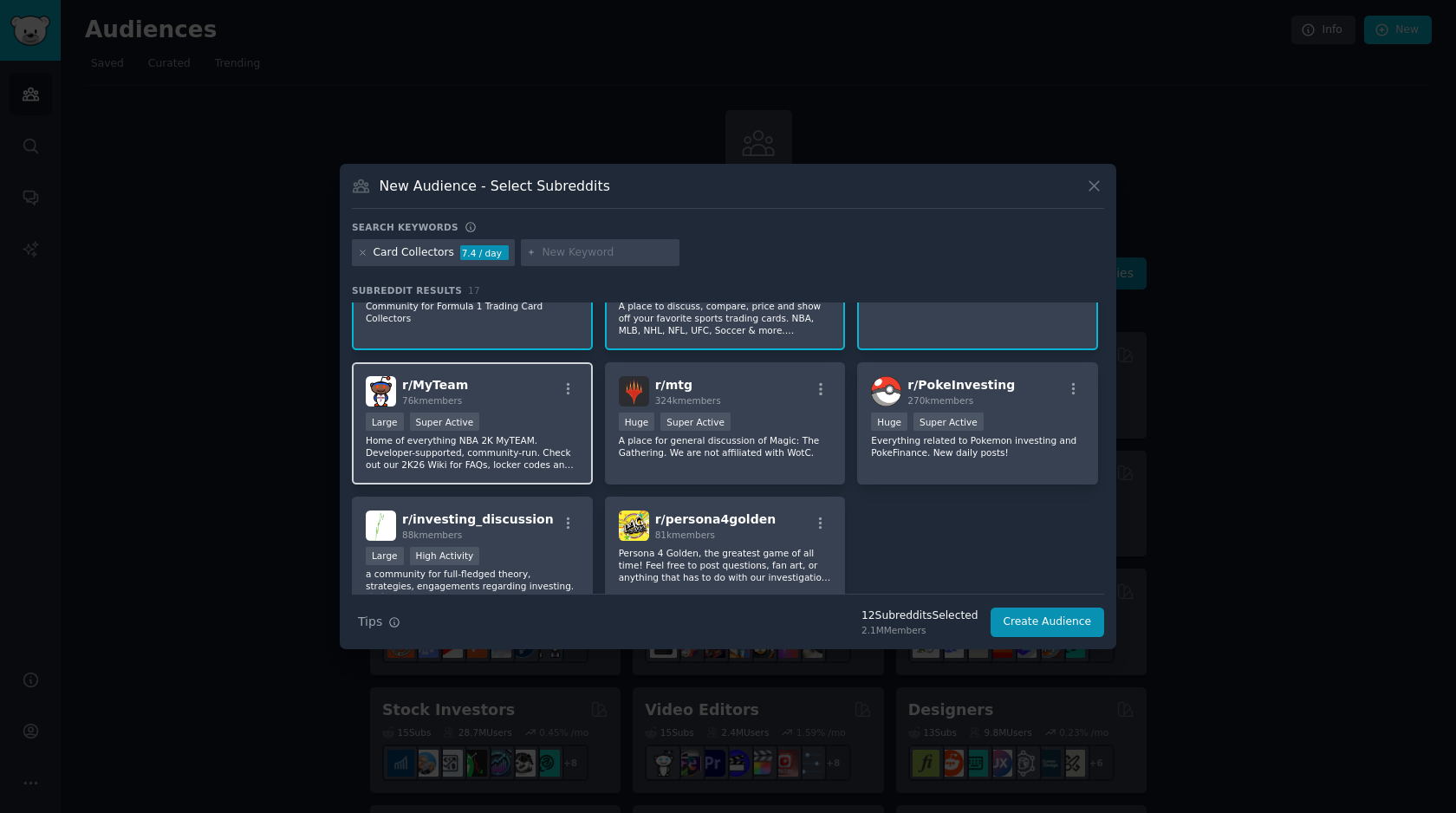
scroll to position [481, 0]
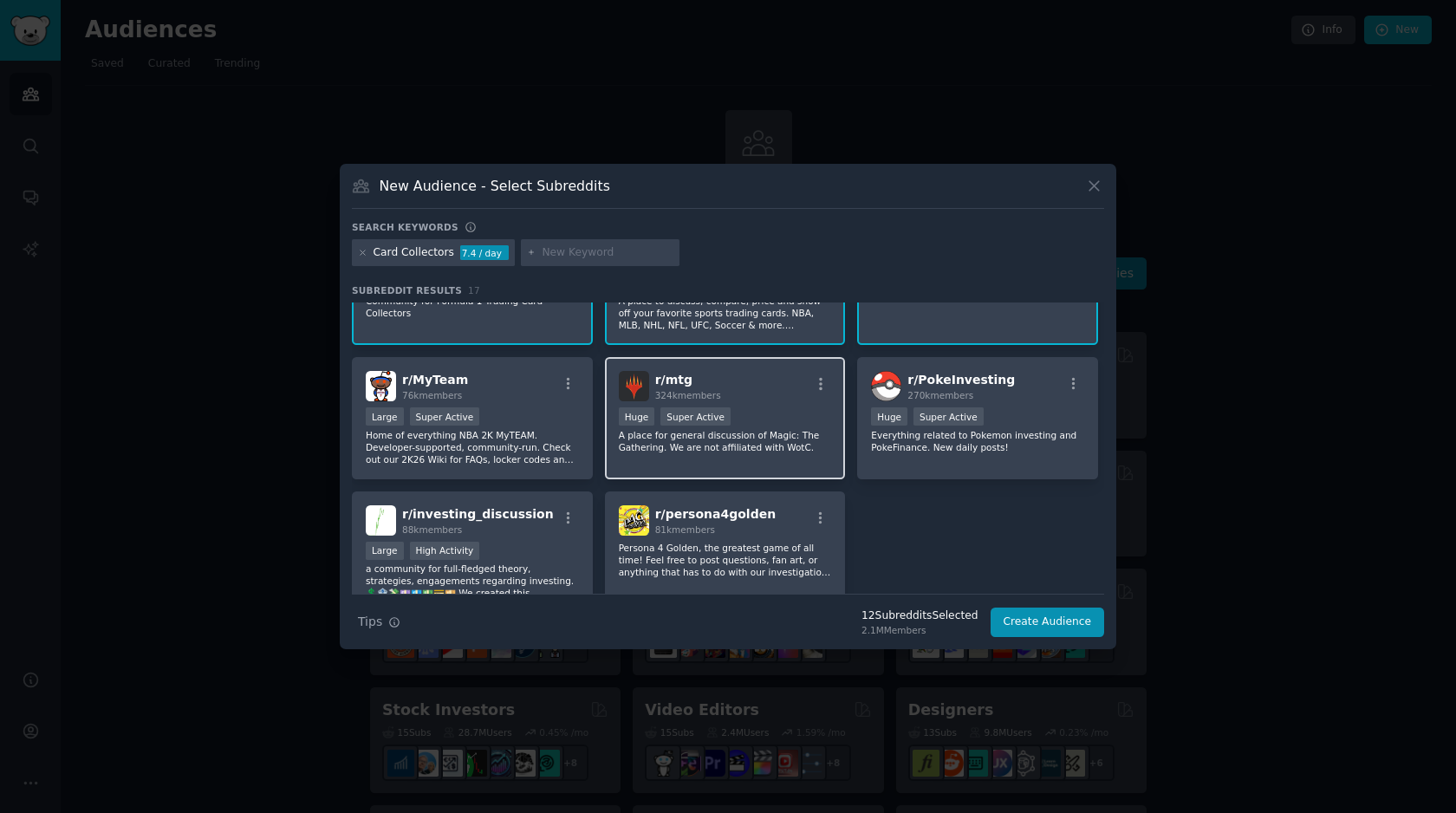
click at [770, 389] on div "r/ mtg 324k members" at bounding box center [726, 386] width 214 height 30
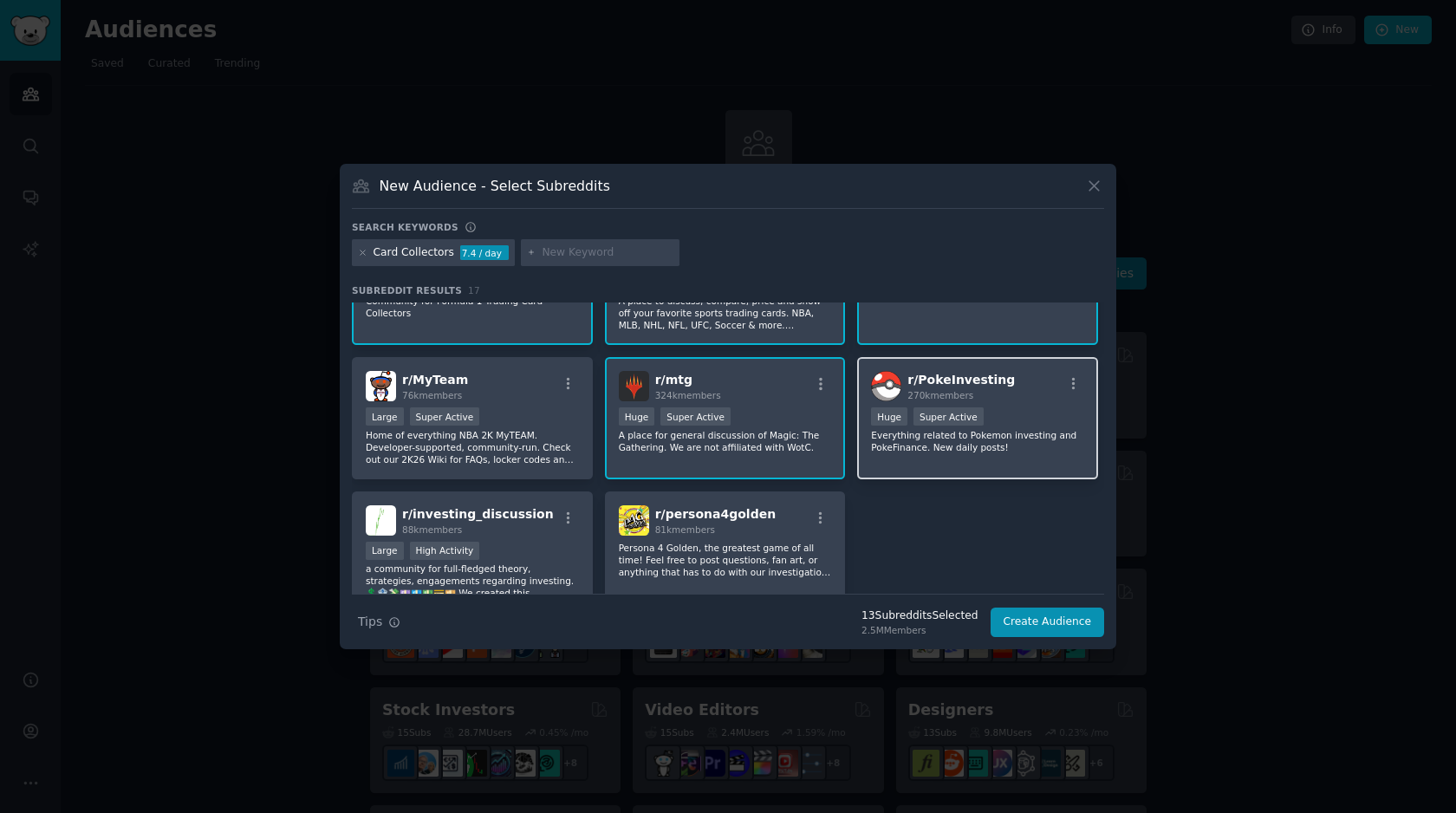
click at [990, 393] on div "270k members" at bounding box center [961, 395] width 108 height 12
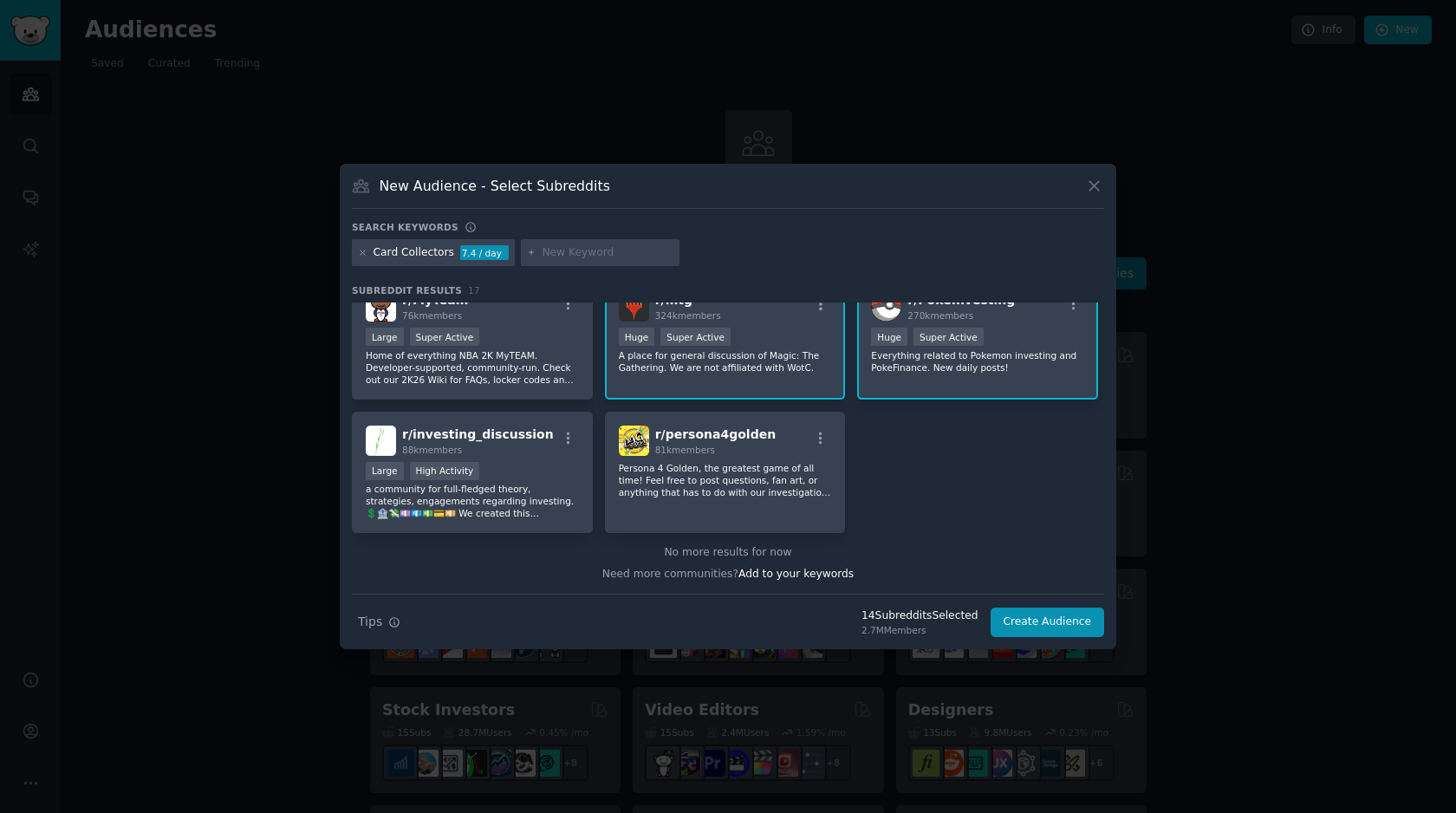
click at [586, 260] on div at bounding box center [601, 253] width 160 height 28
click at [575, 255] on input "text" at bounding box center [608, 253] width 132 height 16
type input "pokemon"
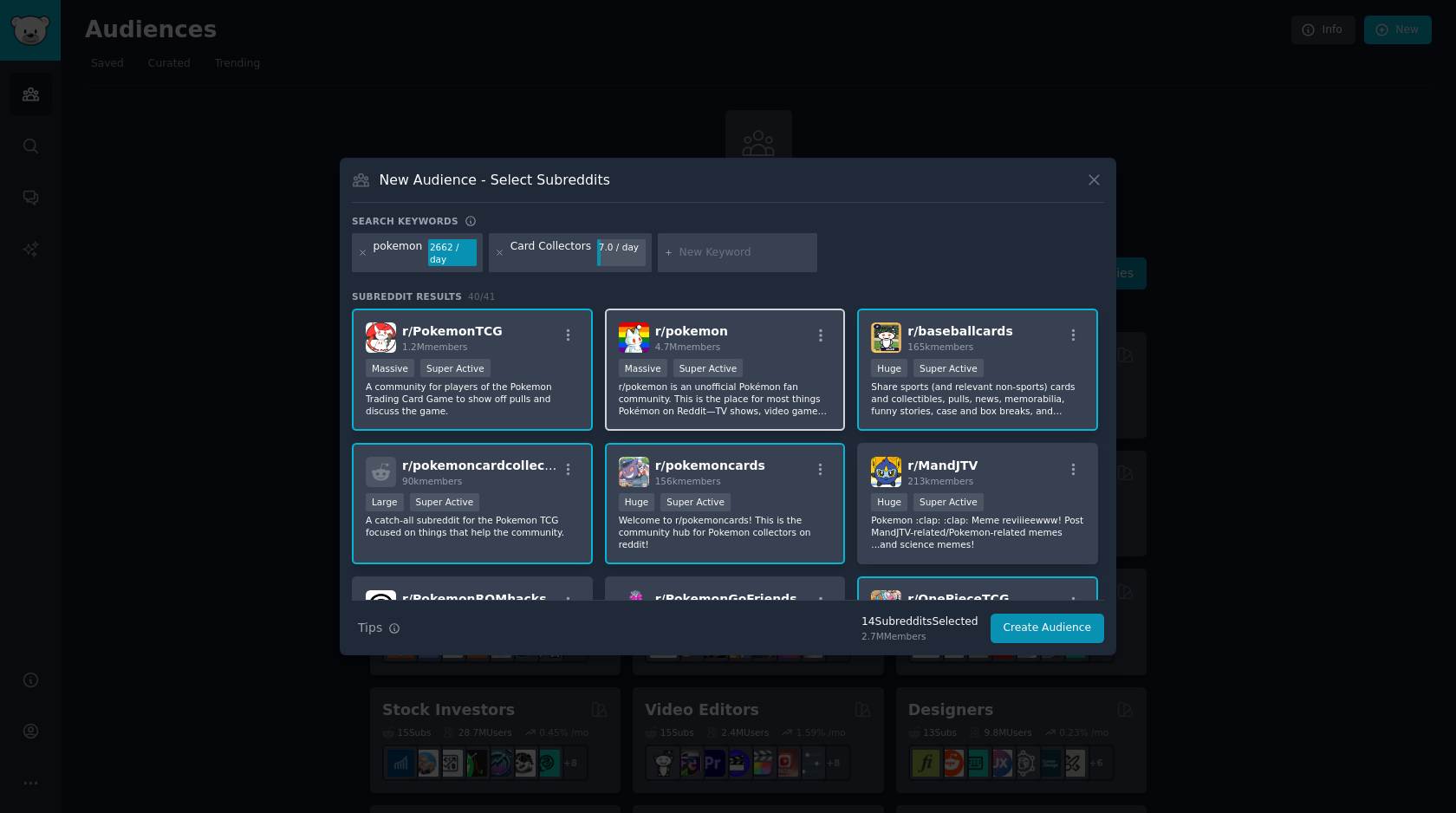
click at [740, 418] on div "r/ pokemon 4.7M members Massive Super Active r/pokemon is an unofficial Pokémon…" at bounding box center [725, 369] width 240 height 122
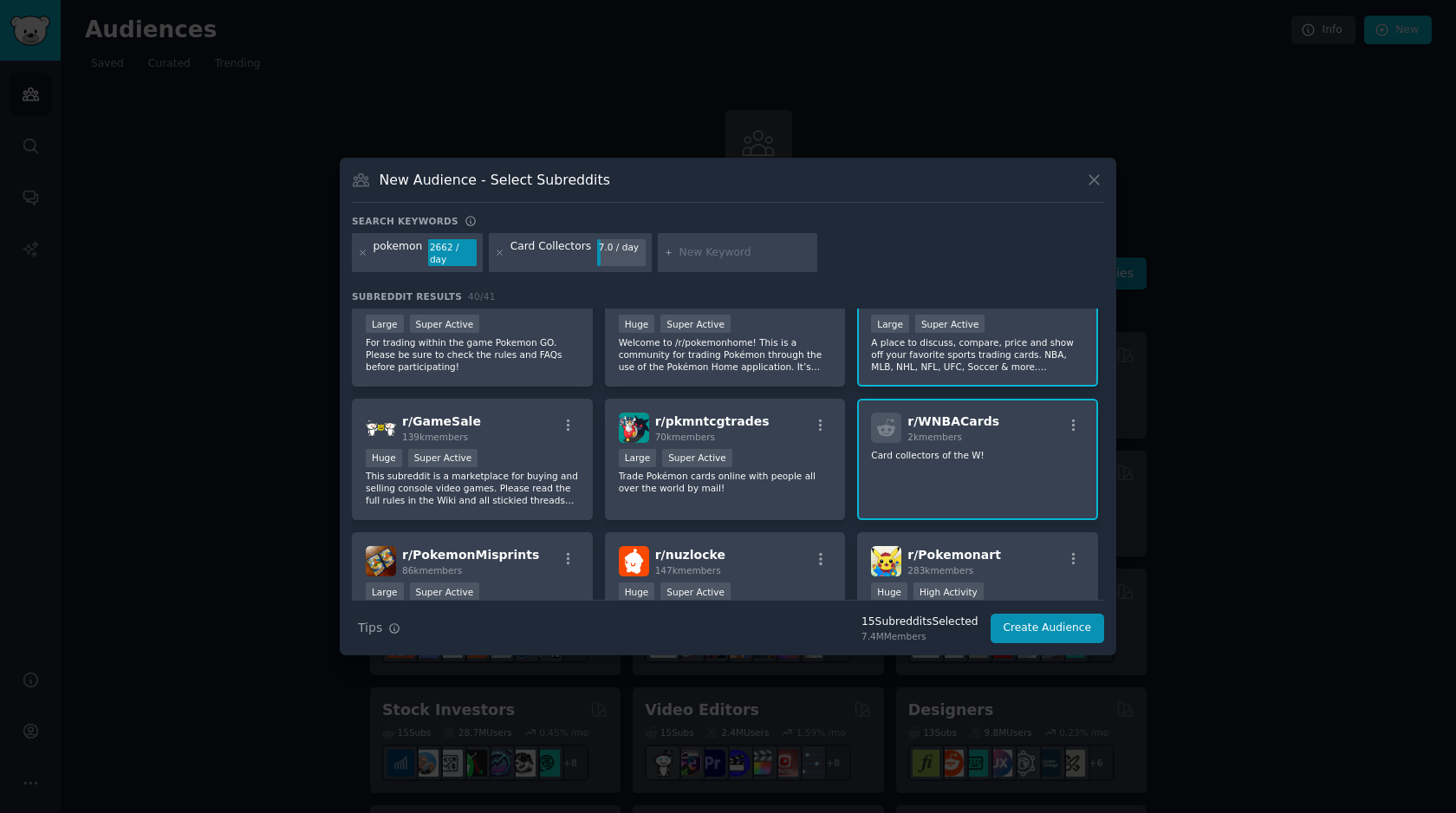
scroll to position [850, 0]
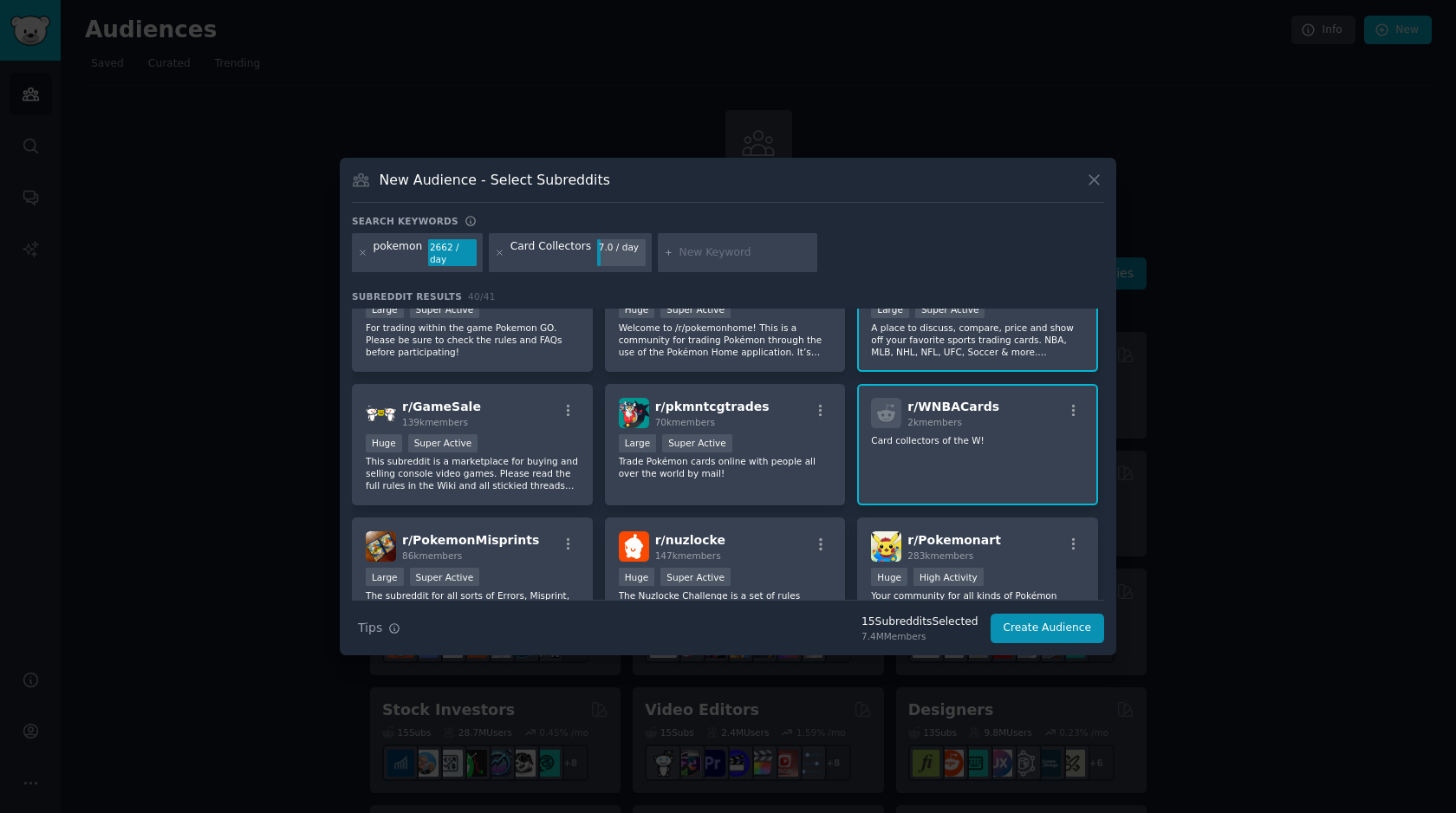
click at [779, 486] on div "r/ pkmntcgtrades 70k members Large Super Active Trade Pokémon cards online with…" at bounding box center [725, 445] width 240 height 122
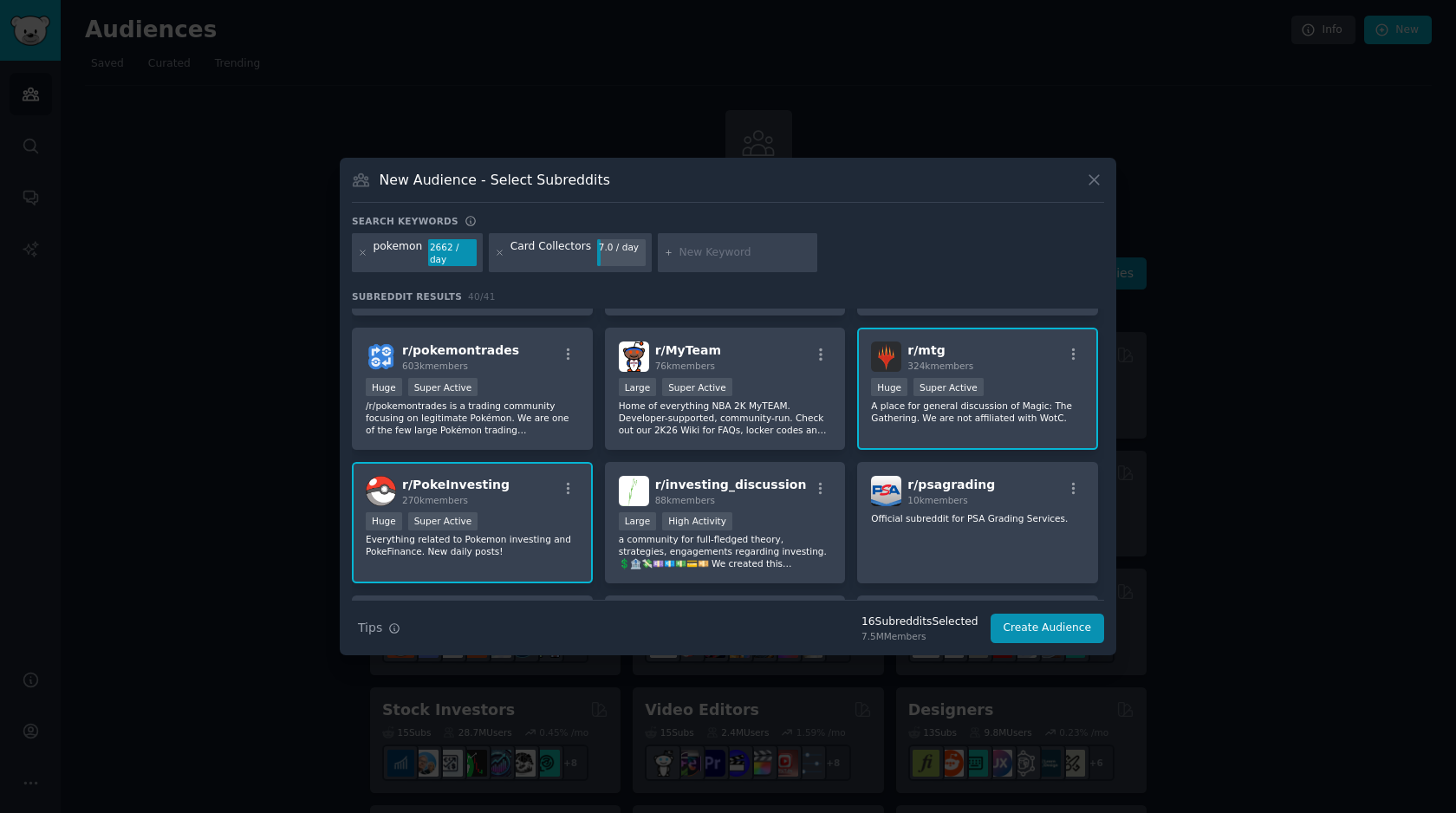
scroll to position [1371, 0]
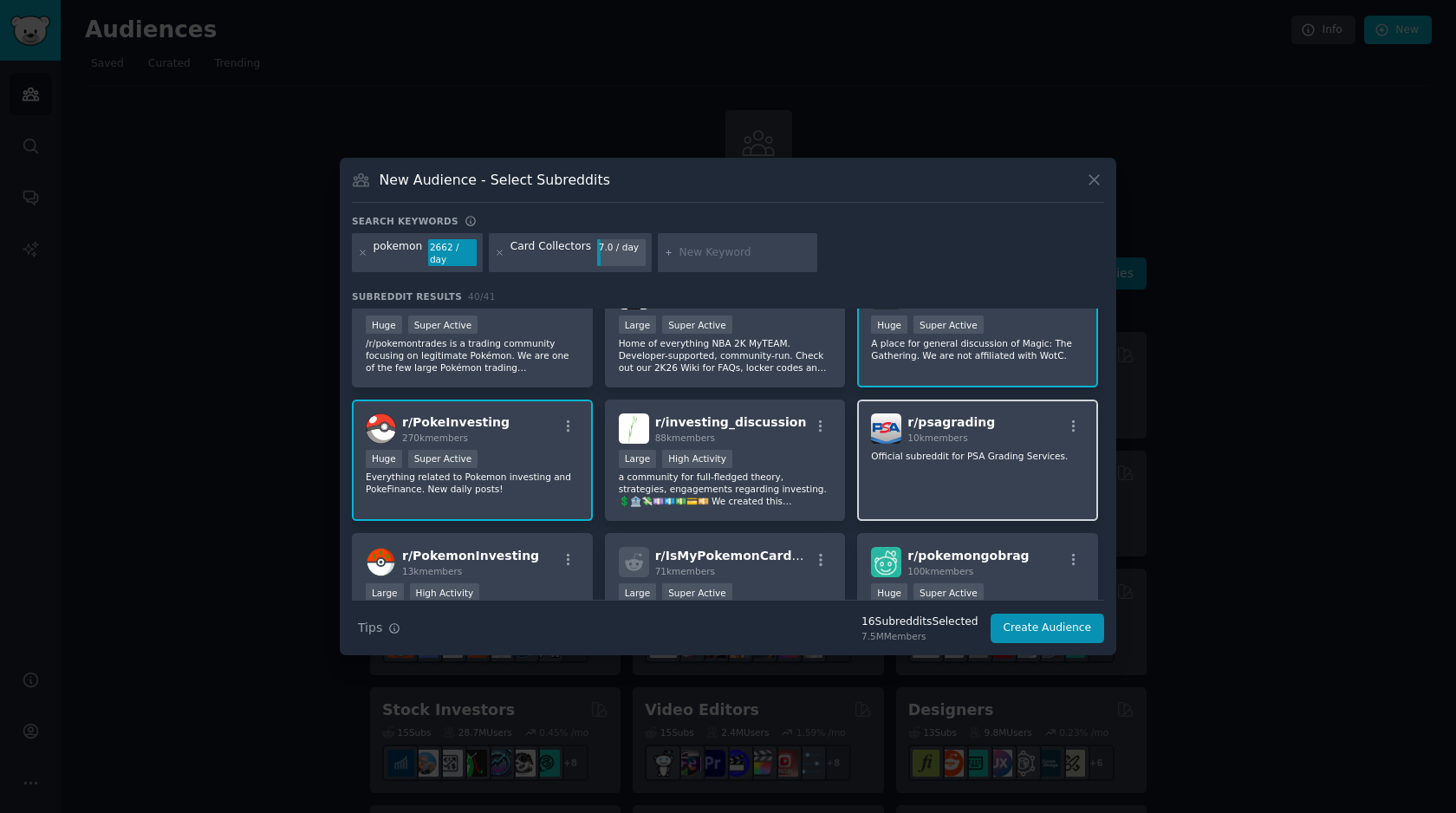
click at [961, 467] on div "r/ psagrading 10k members Official subreddit for PSA Grading Services." at bounding box center [977, 460] width 240 height 122
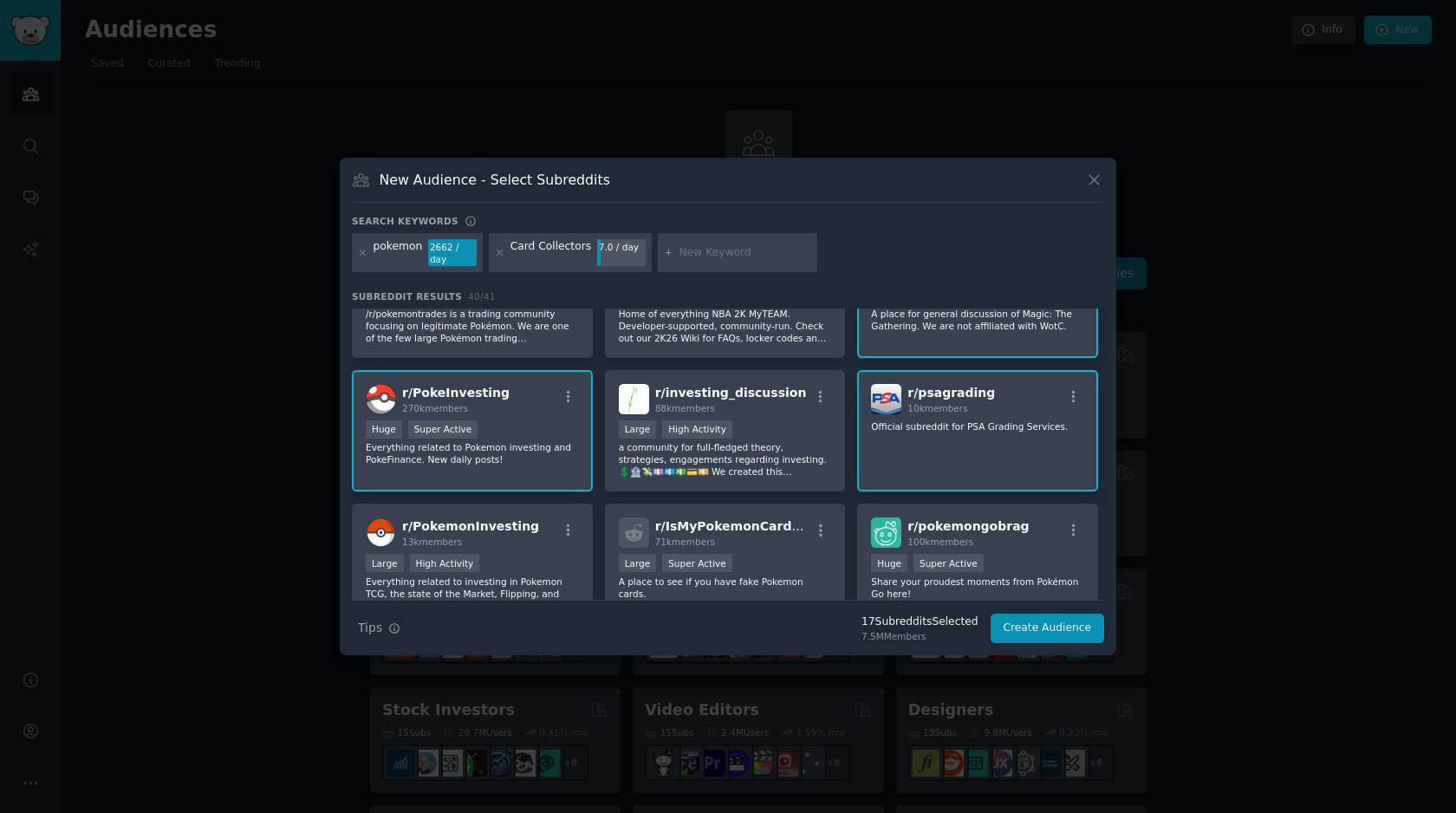
scroll to position [1433, 0]
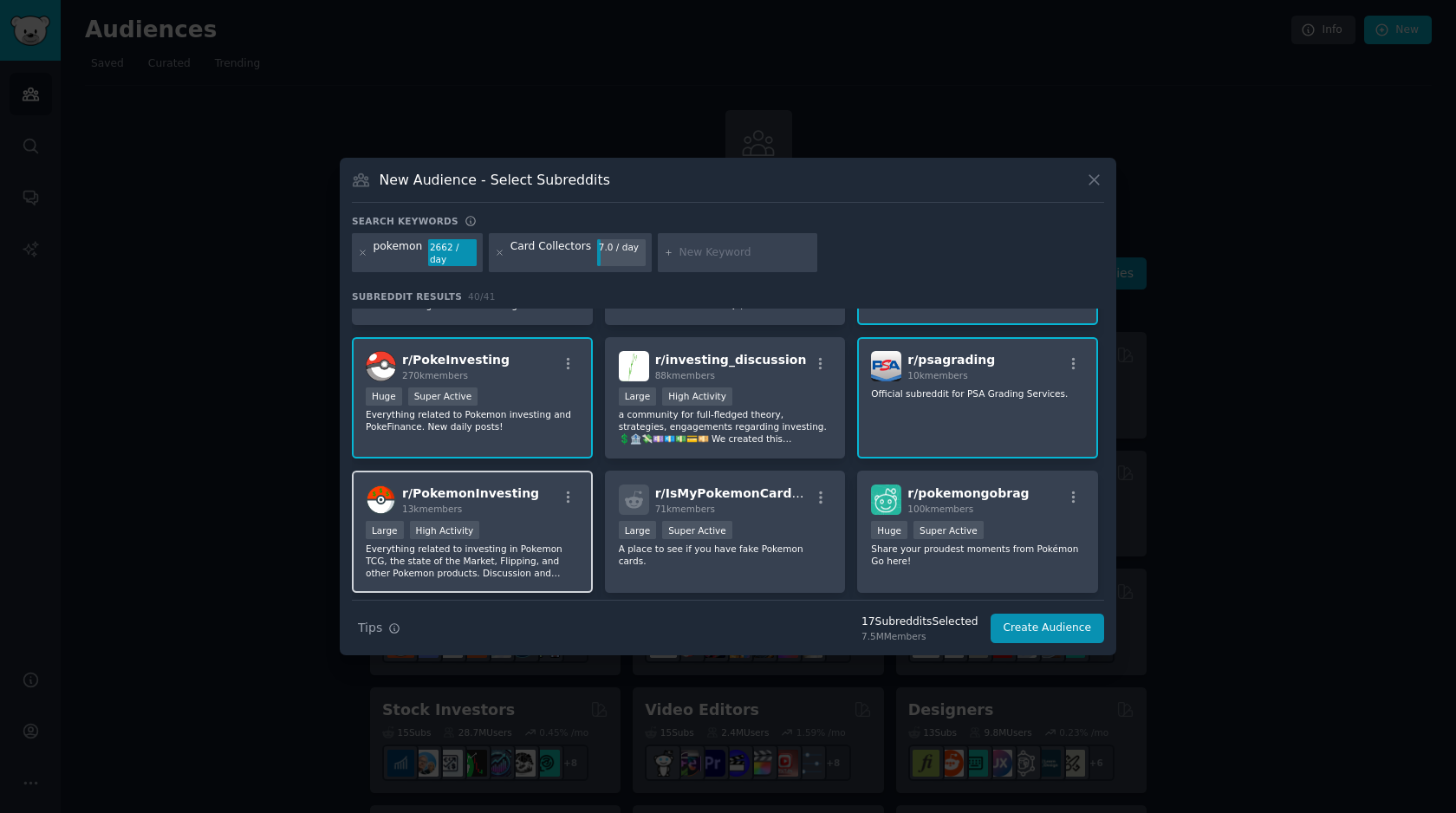
click at [543, 516] on div "r/ PokemonInvesting 13k members Large High Activity Everything related to inves…" at bounding box center [471, 532] width 240 height 122
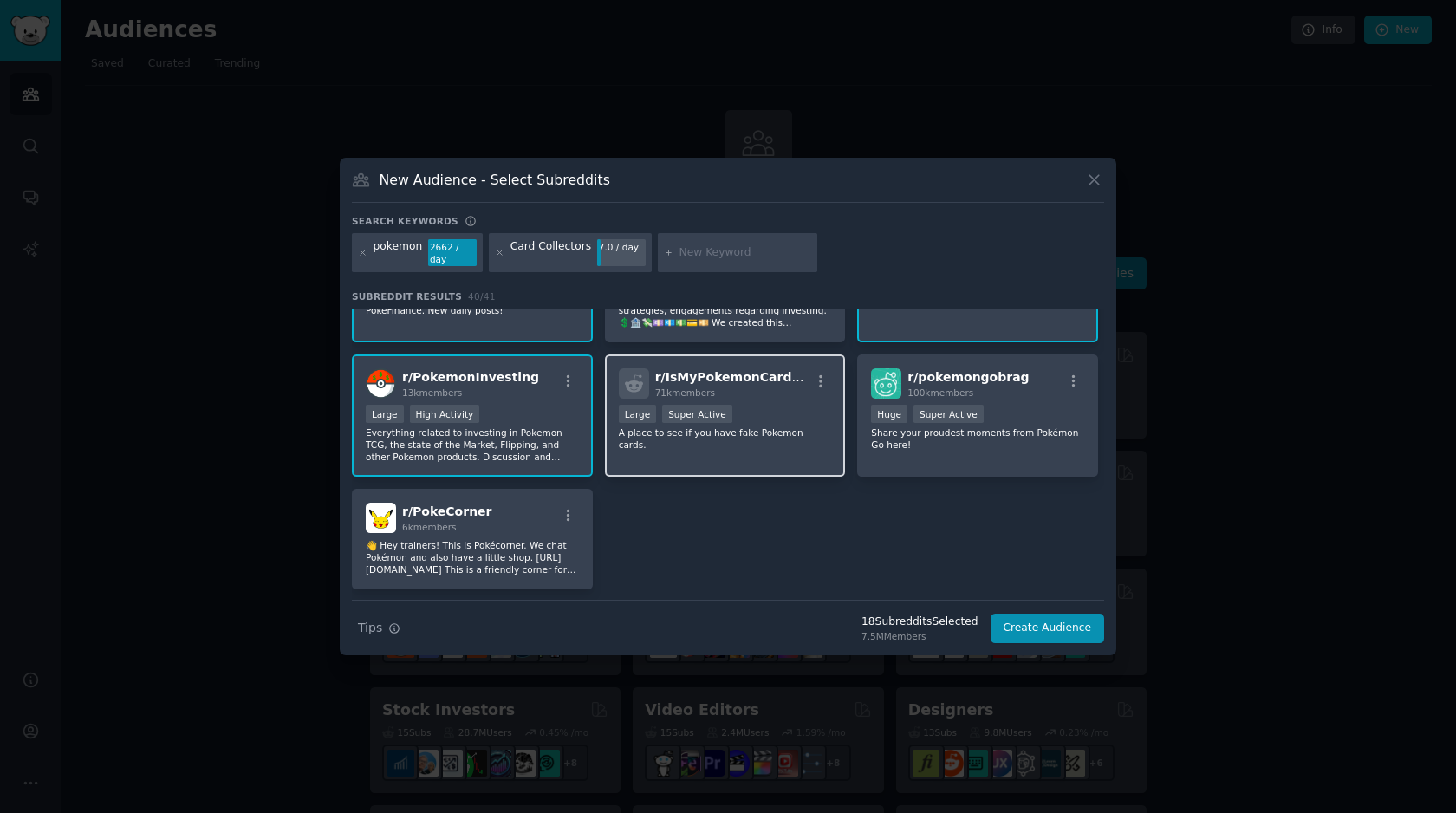
scroll to position [1599, 0]
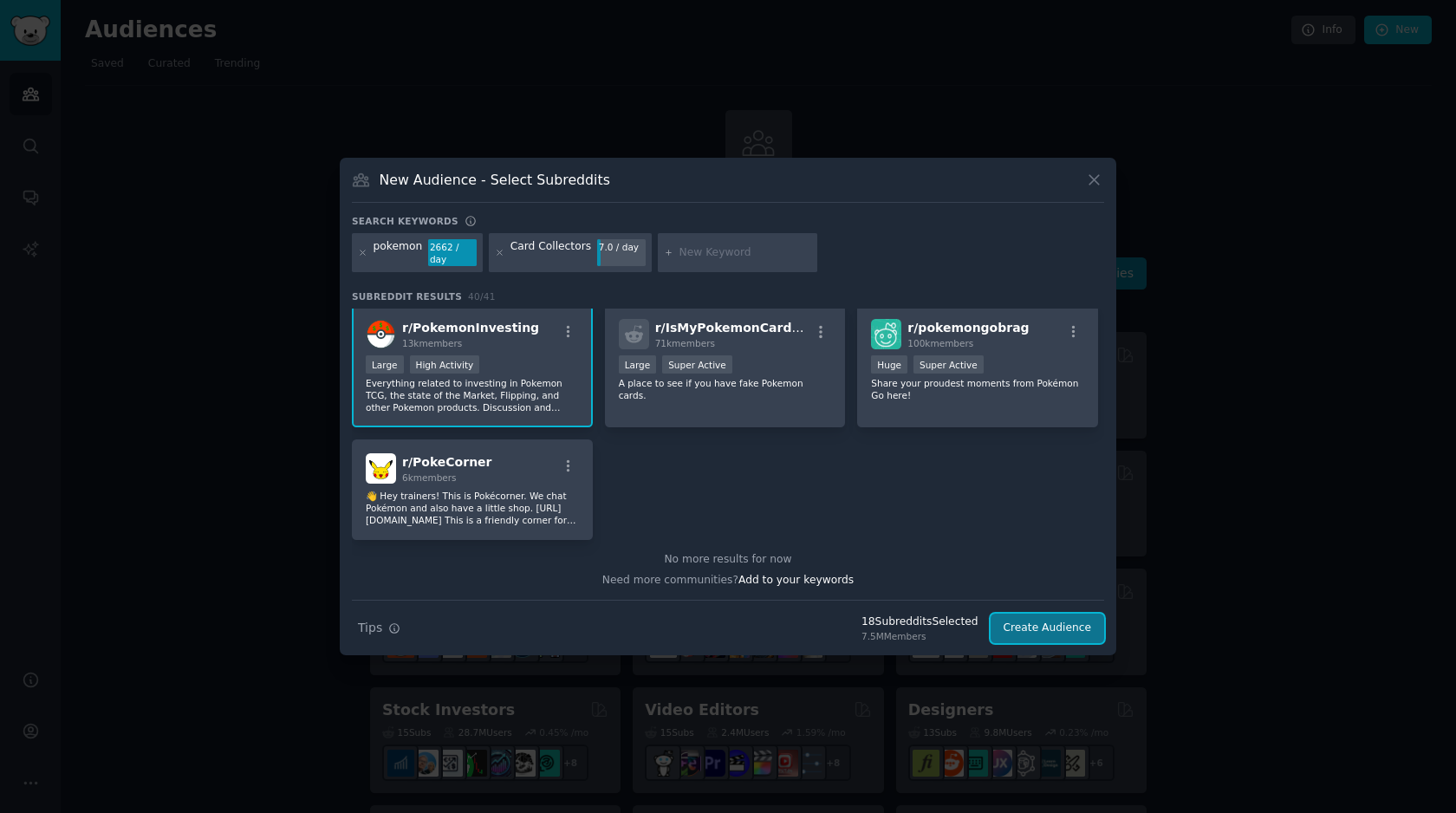
click at [1044, 633] on button "Create Audience" at bounding box center [1048, 629] width 115 height 30
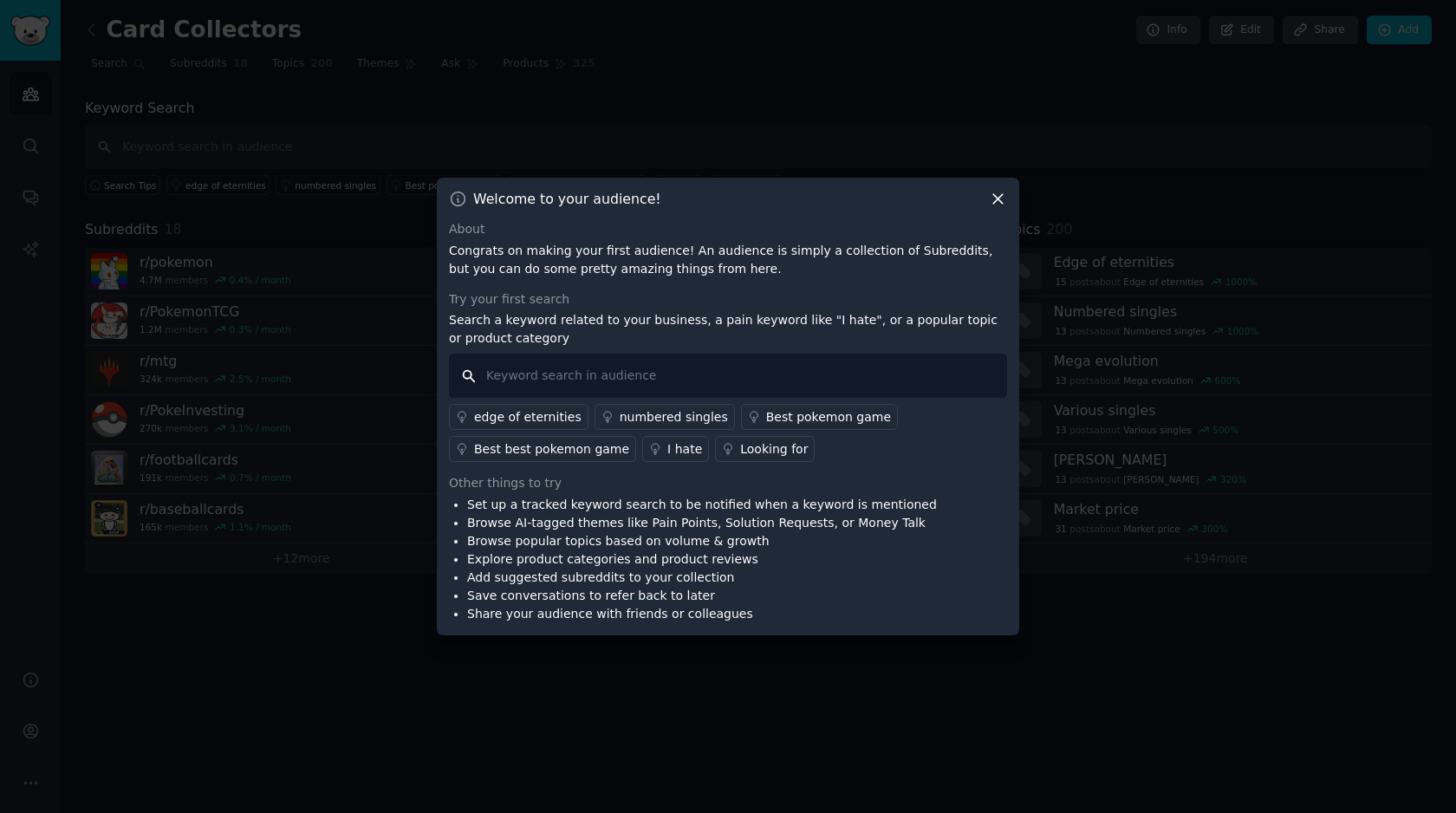
click at [576, 378] on input "text" at bounding box center [728, 375] width 558 height 44
type input "courtyard.i"
